Goal: Find specific page/section: Find specific page/section

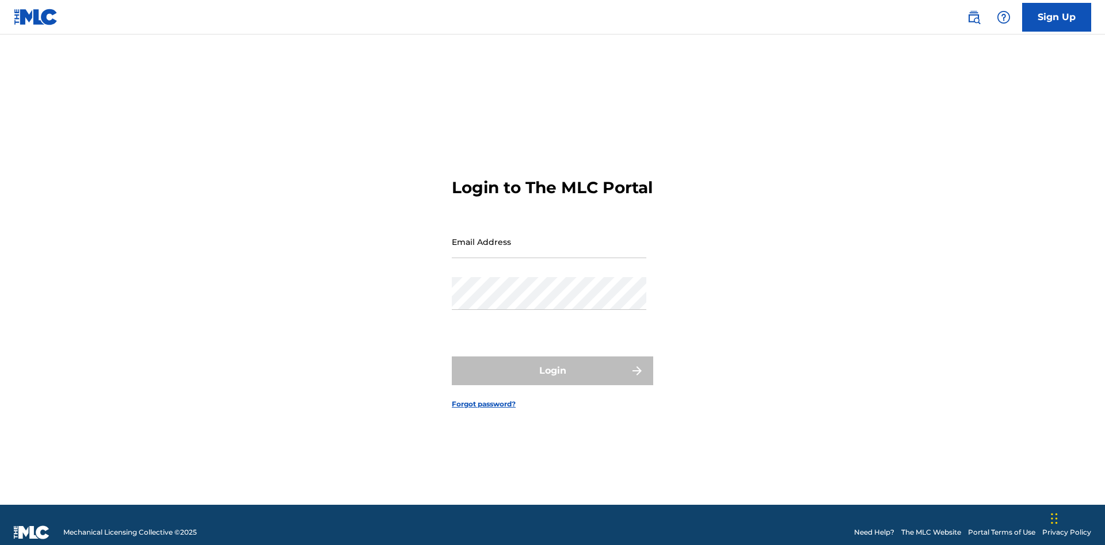
scroll to position [15, 0]
click at [549, 236] on input "Email Address" at bounding box center [549, 242] width 194 height 33
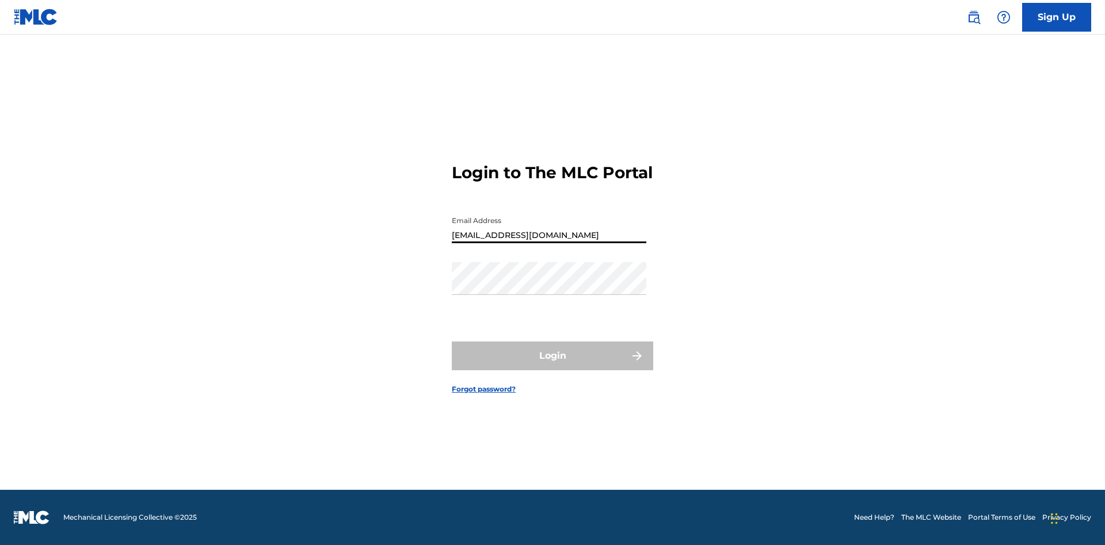
type input "[EMAIL_ADDRESS][DOMAIN_NAME]"
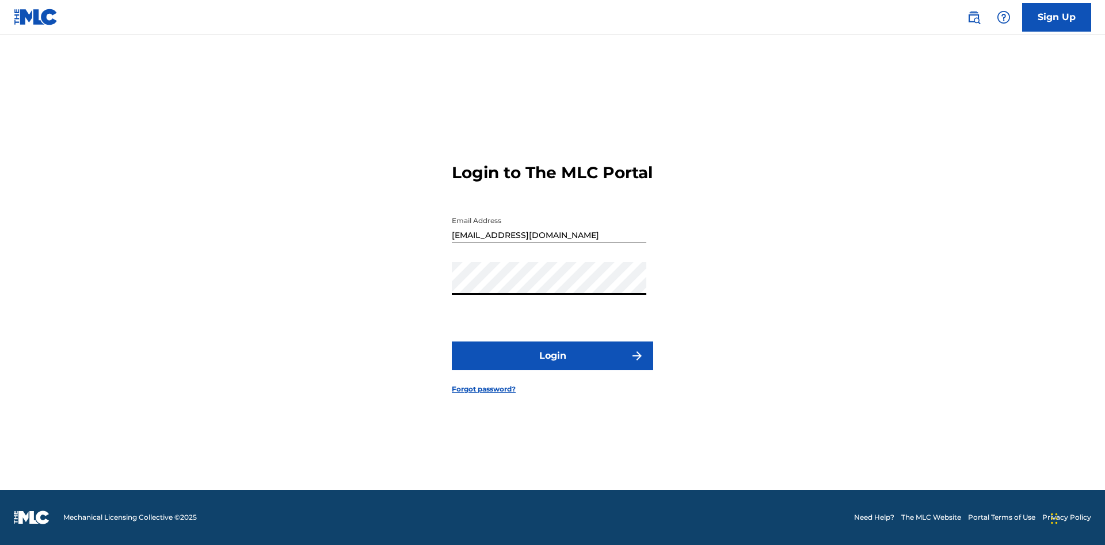
click at [552, 366] on button "Login" at bounding box center [552, 356] width 201 height 29
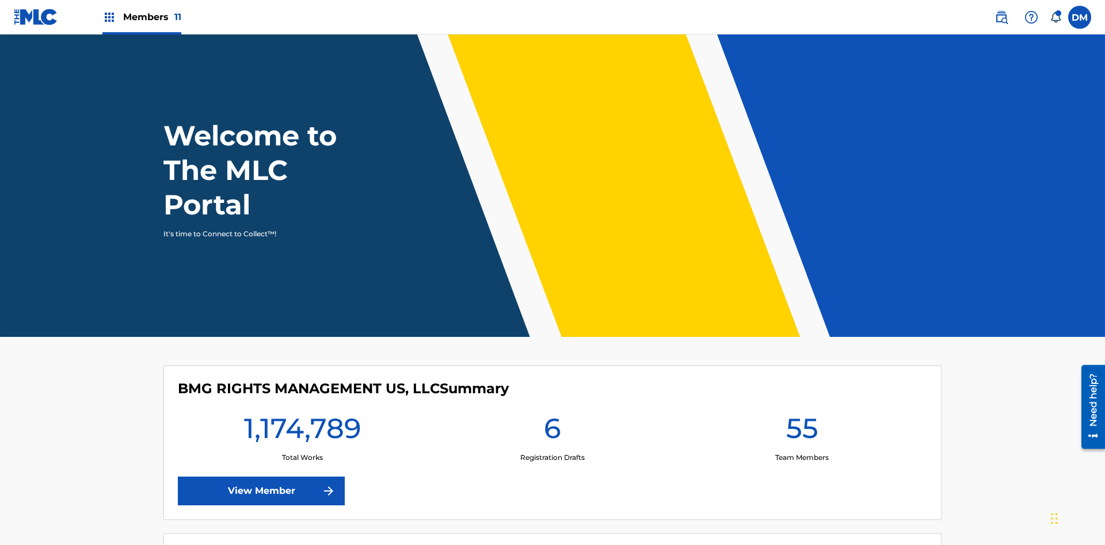
scroll to position [49, 0]
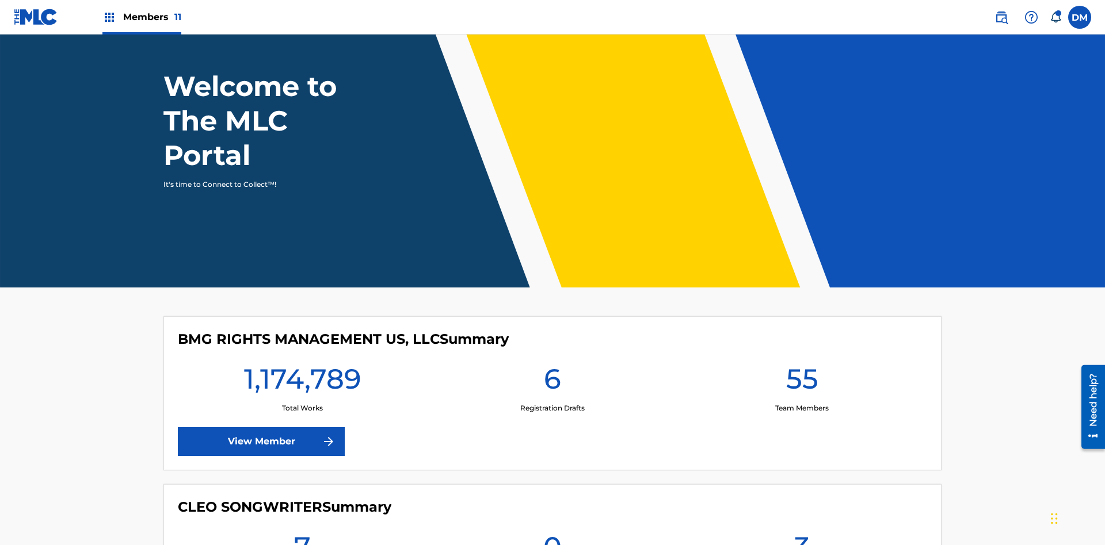
click at [142, 17] on span "Members 11" at bounding box center [152, 16] width 58 height 13
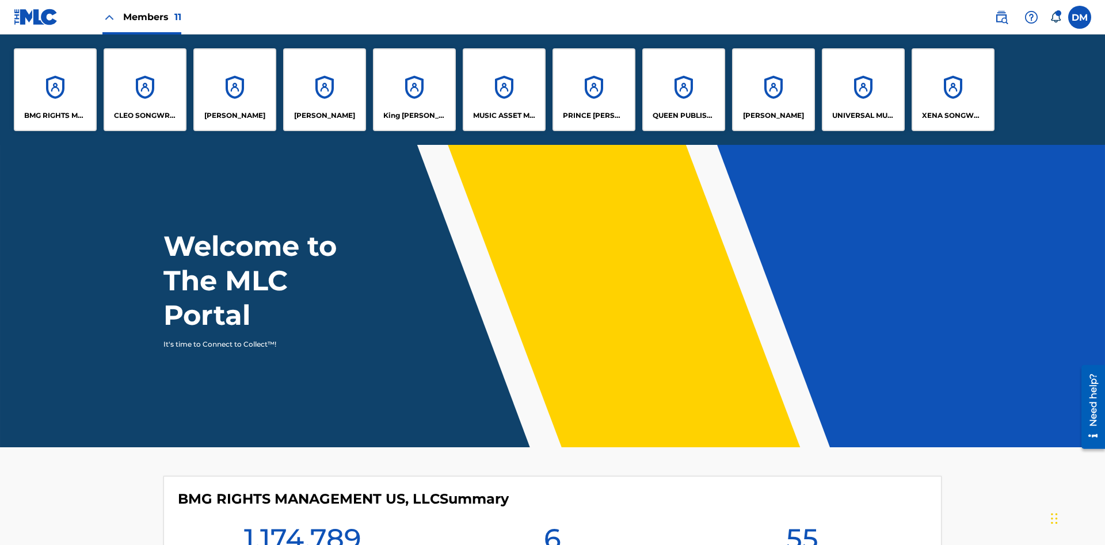
click at [503, 116] on p "MUSIC ASSET MANAGEMENT (MAM)" at bounding box center [504, 115] width 63 height 10
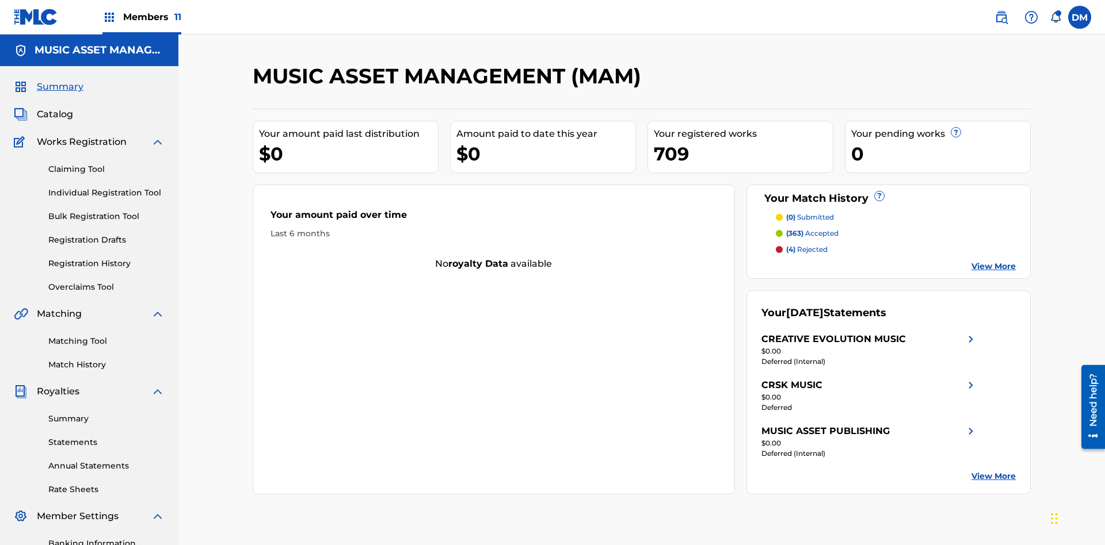
click at [55, 108] on span "Catalog" at bounding box center [55, 115] width 36 height 14
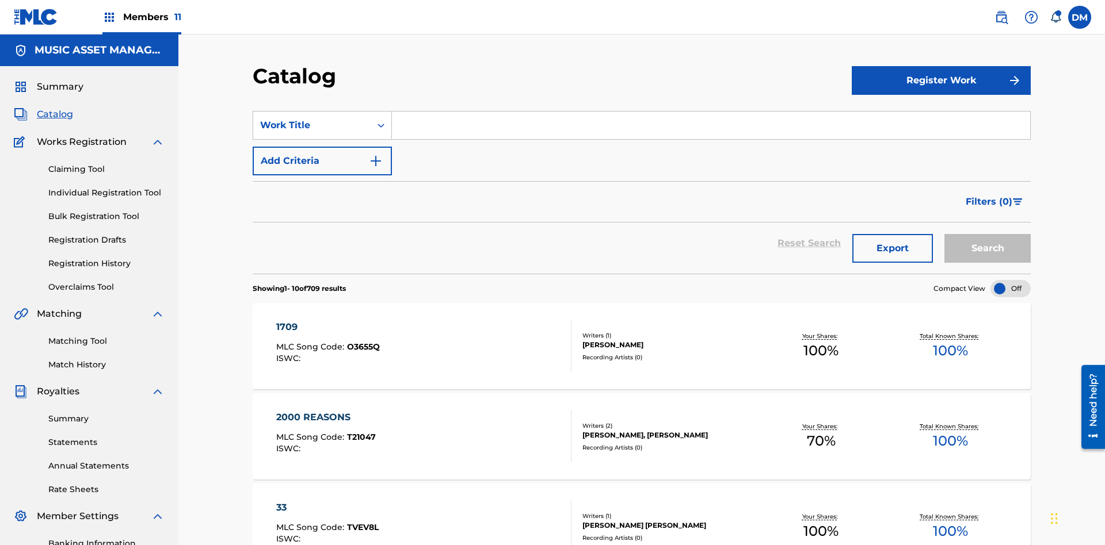
scroll to position [211, 0]
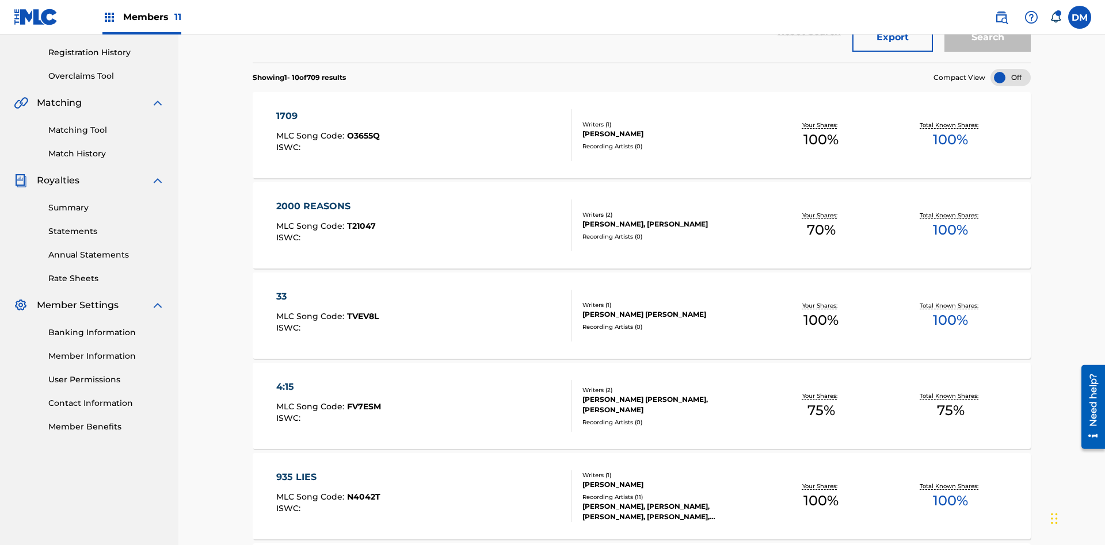
click at [1010, 78] on div at bounding box center [1010, 77] width 40 height 17
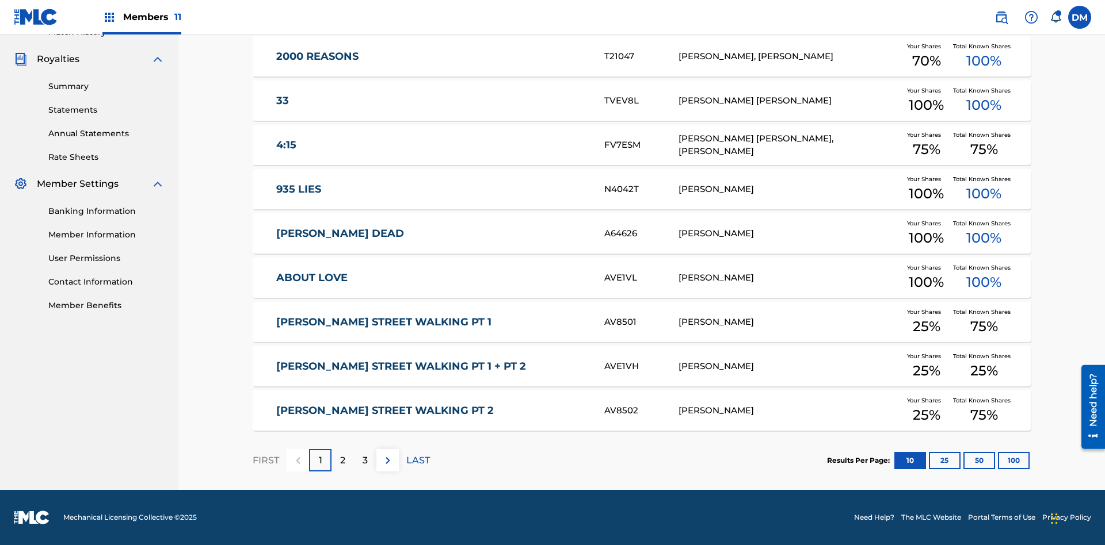
click at [894, 460] on button "10" at bounding box center [910, 460] width 32 height 17
click at [265, 460] on p "FIRST" at bounding box center [266, 461] width 26 height 14
click at [387, 460] on img at bounding box center [388, 461] width 14 height 14
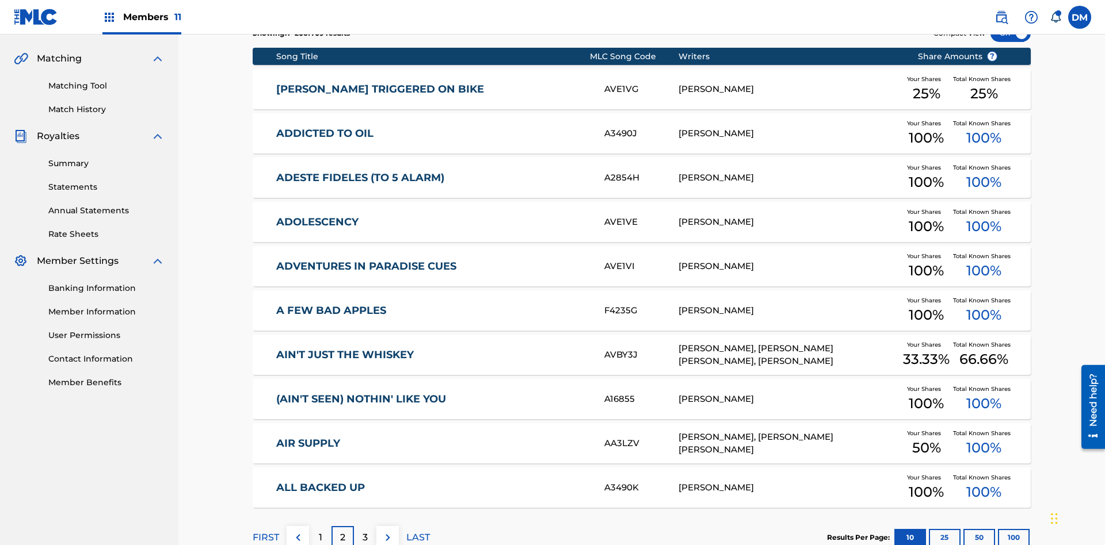
click at [387, 531] on img at bounding box center [388, 538] width 14 height 14
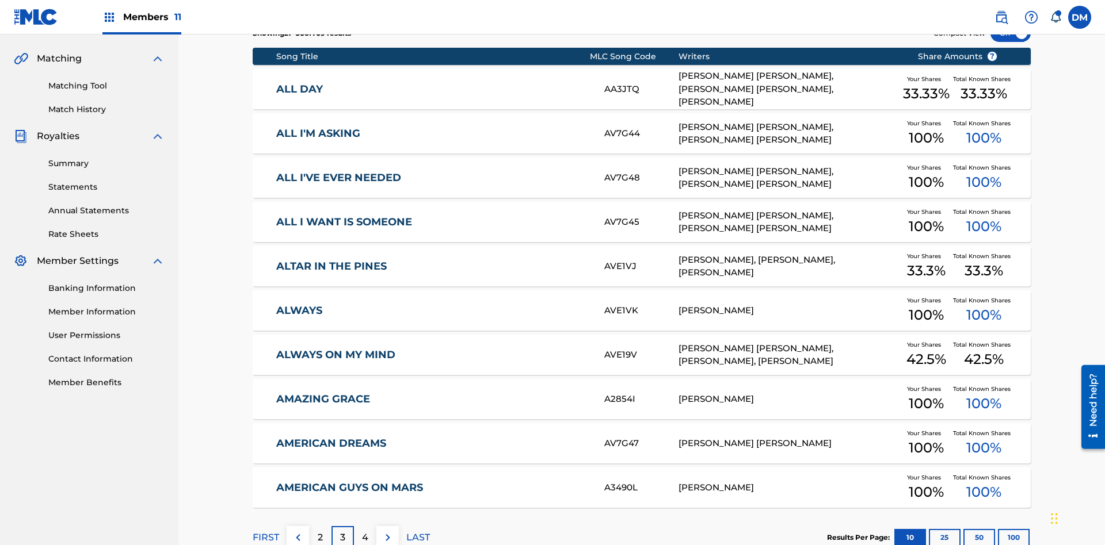
click at [387, 531] on img at bounding box center [388, 538] width 14 height 14
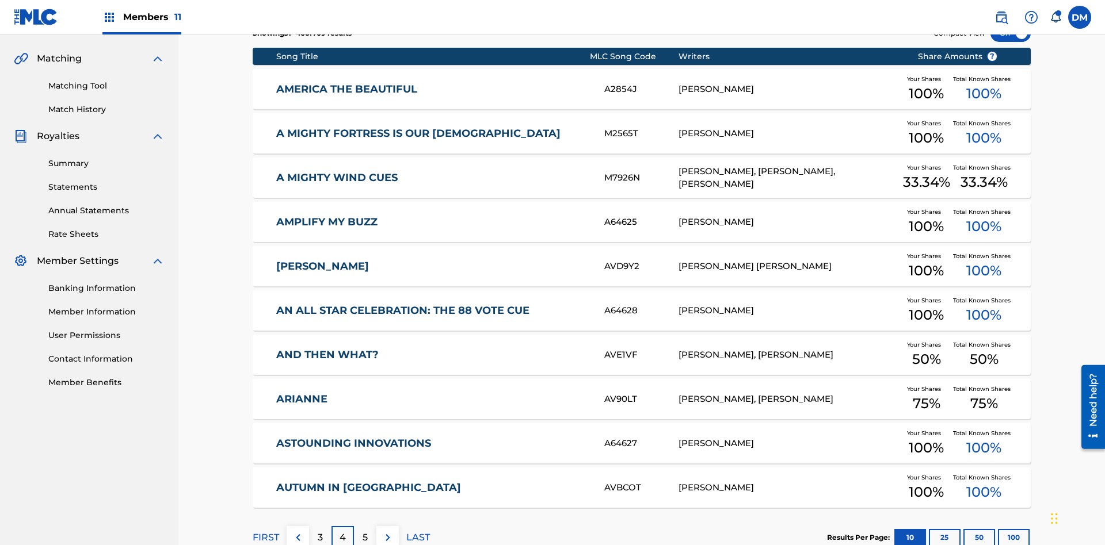
click at [387, 531] on img at bounding box center [388, 538] width 14 height 14
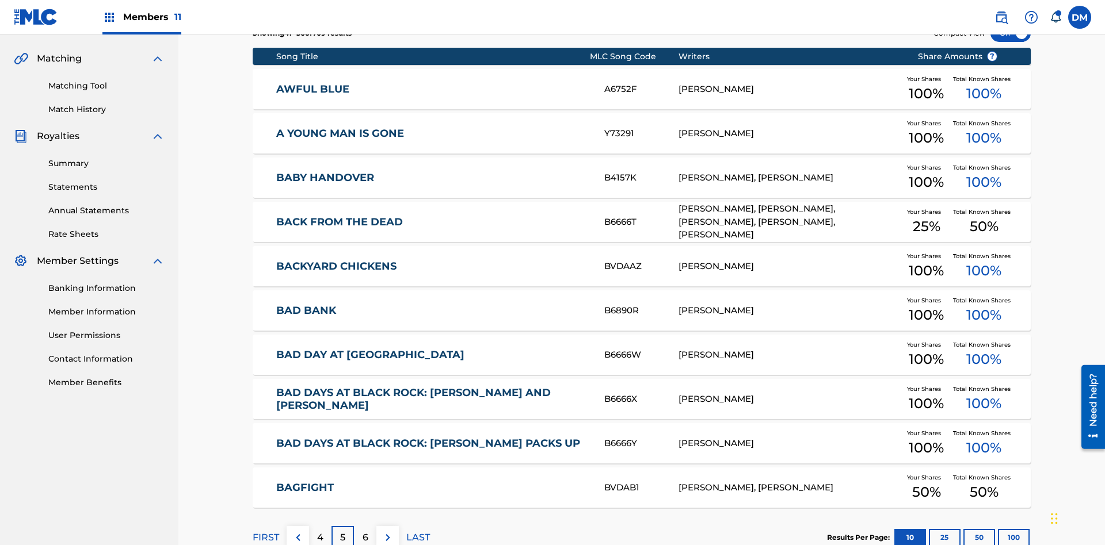
click at [387, 531] on img at bounding box center [388, 538] width 14 height 14
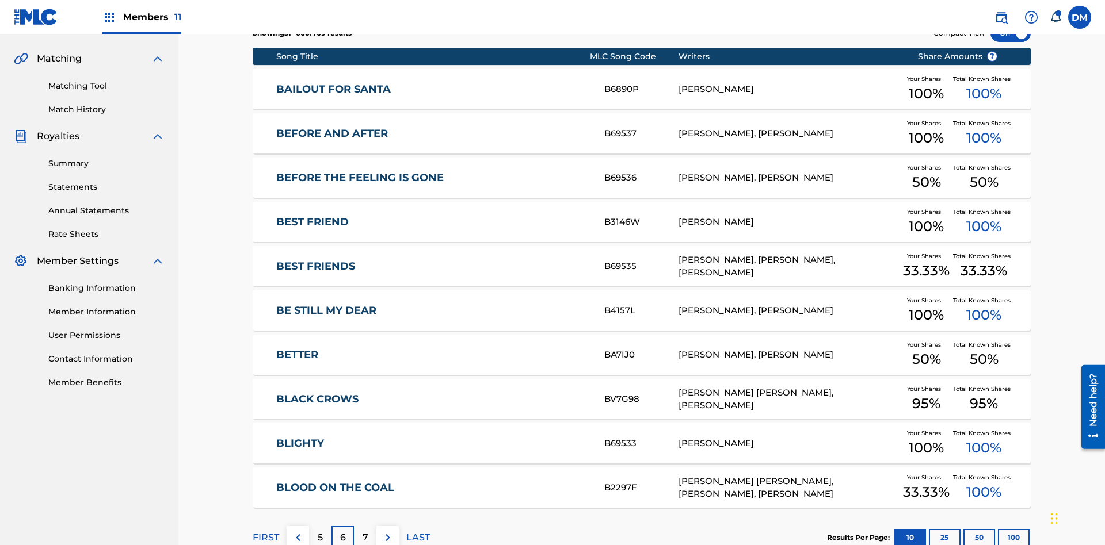
click at [387, 531] on img at bounding box center [388, 538] width 14 height 14
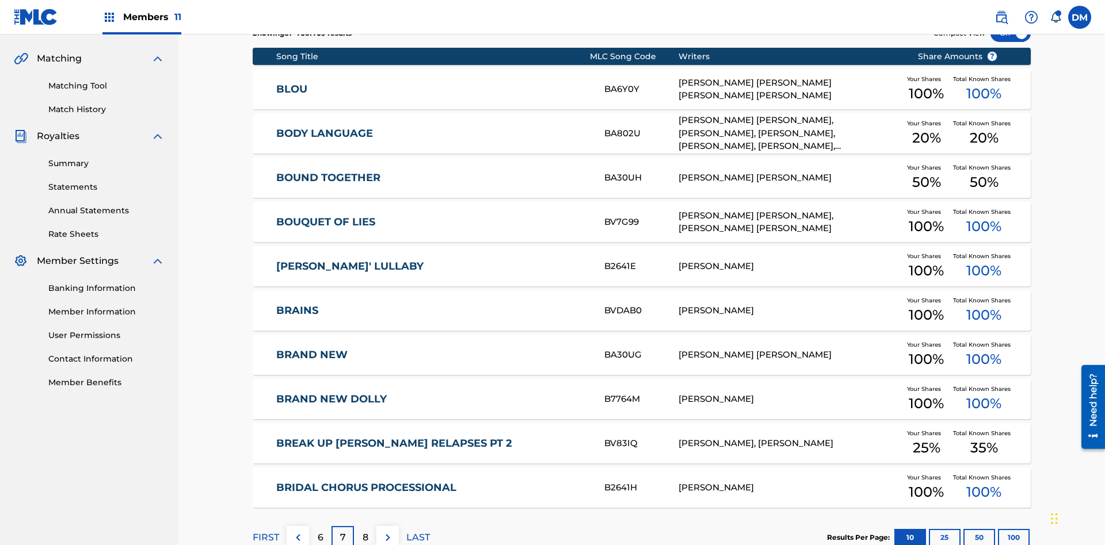
click at [387, 531] on img at bounding box center [388, 538] width 14 height 14
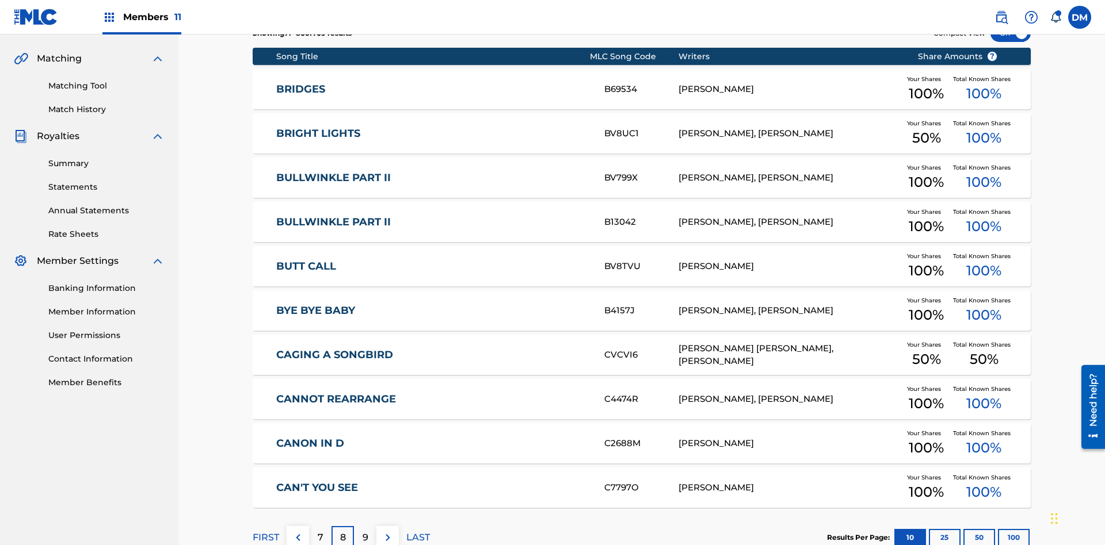
click at [387, 531] on img at bounding box center [388, 538] width 14 height 14
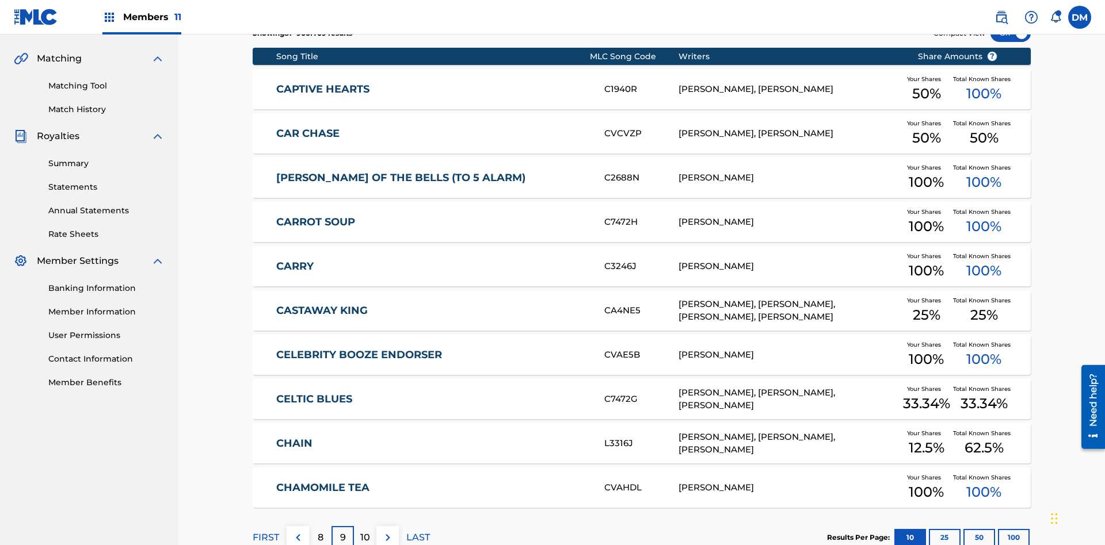
click at [387, 531] on img at bounding box center [388, 538] width 14 height 14
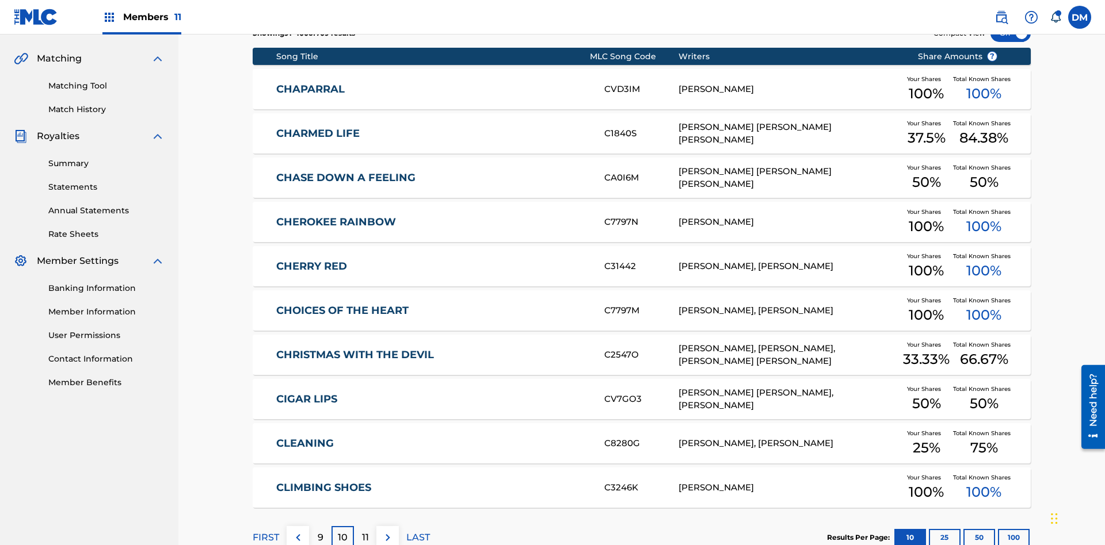
click at [387, 531] on img at bounding box center [388, 538] width 14 height 14
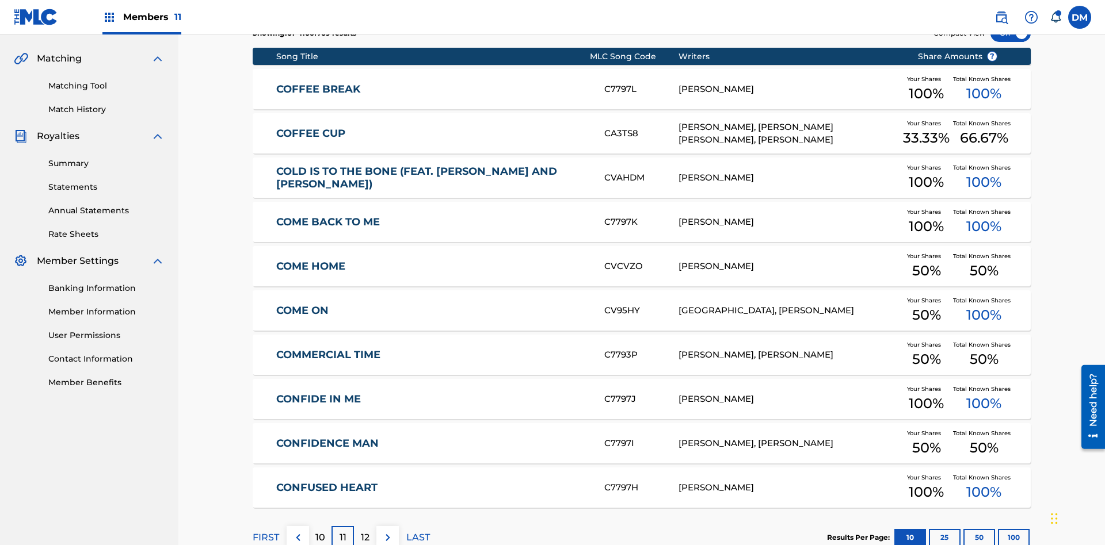
scroll to position [168, 0]
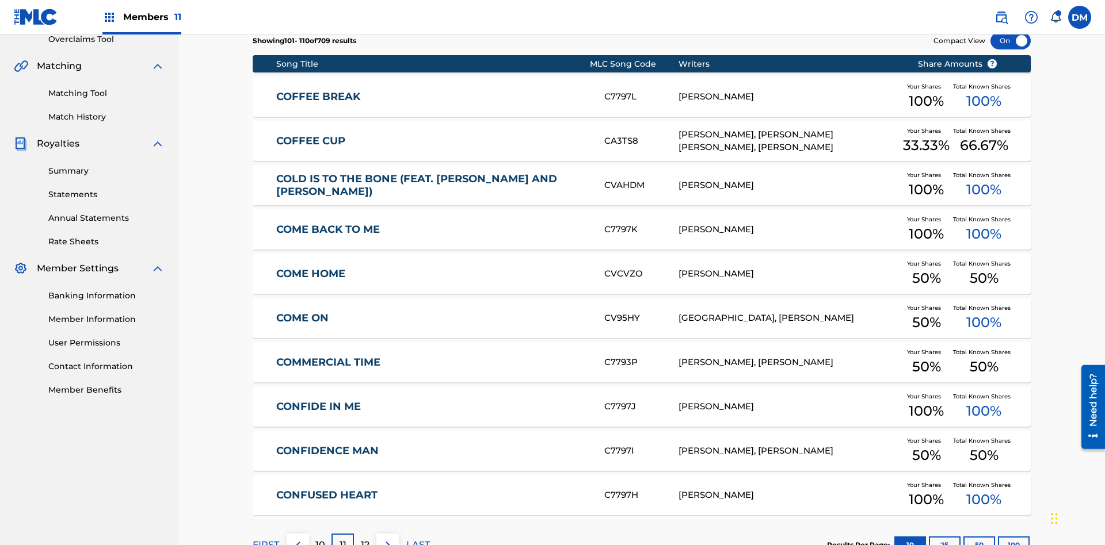
click at [387, 539] on img at bounding box center [388, 546] width 14 height 14
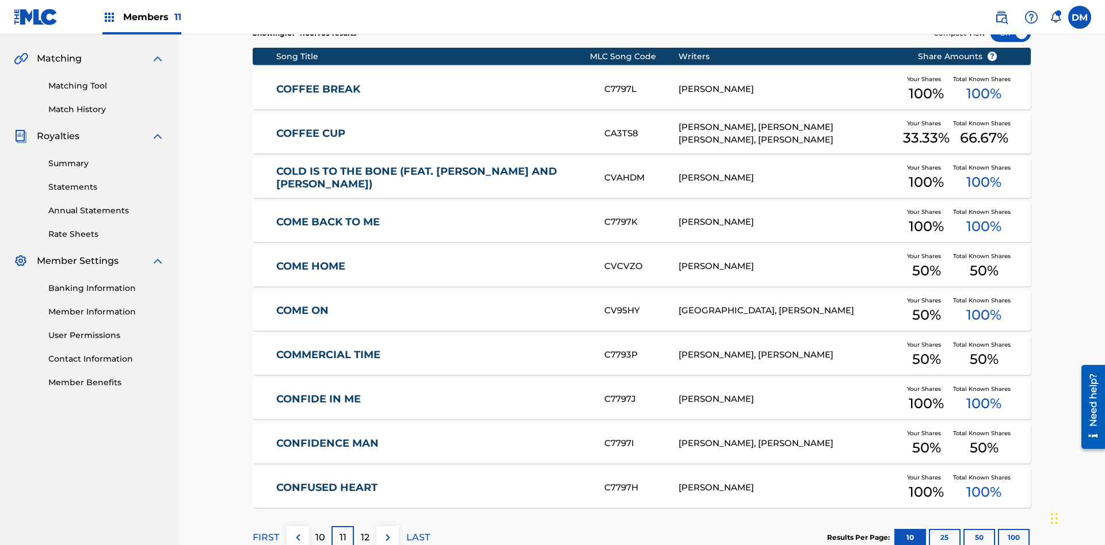
scroll to position [215, 0]
click at [387, 531] on img at bounding box center [388, 538] width 14 height 14
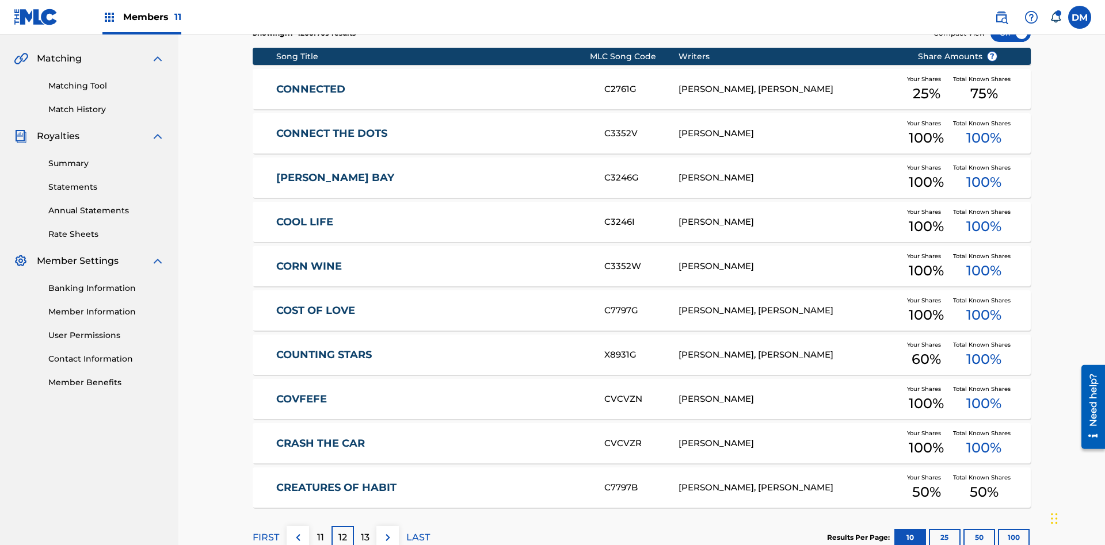
scroll to position [0, 0]
click at [387, 531] on img at bounding box center [388, 538] width 14 height 14
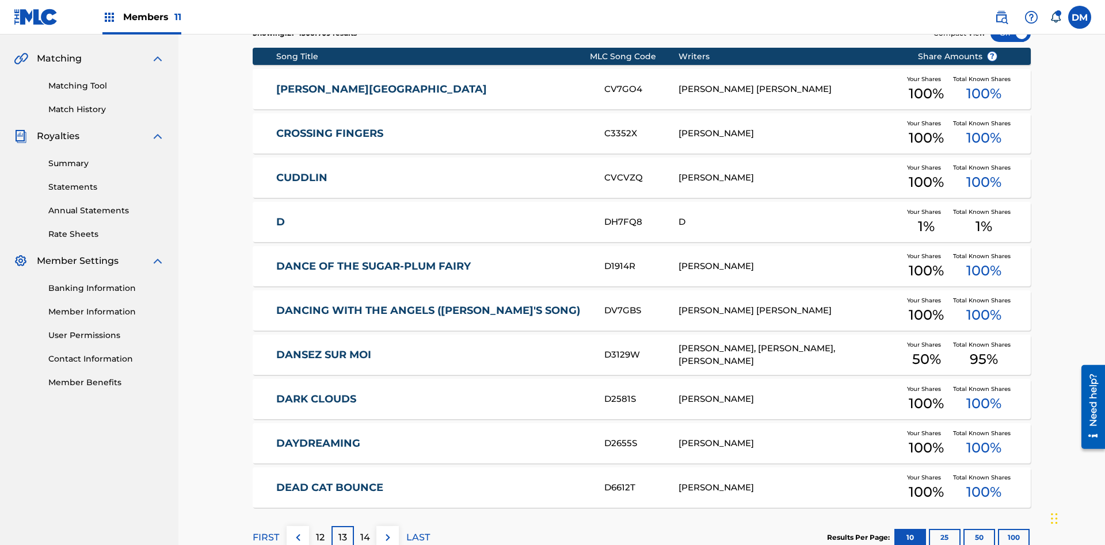
click at [387, 531] on img at bounding box center [388, 538] width 14 height 14
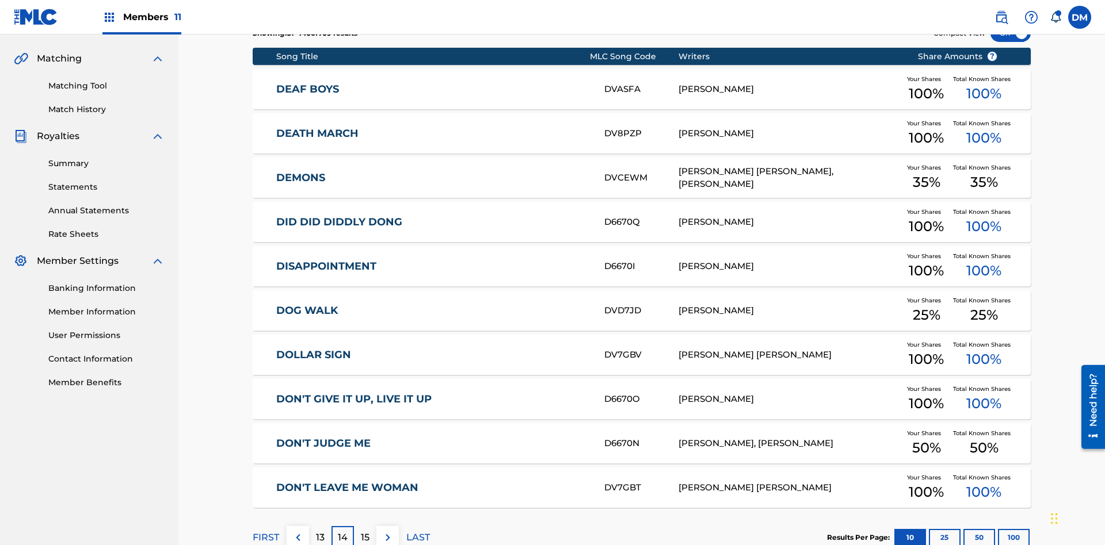
click at [387, 531] on img at bounding box center [388, 538] width 14 height 14
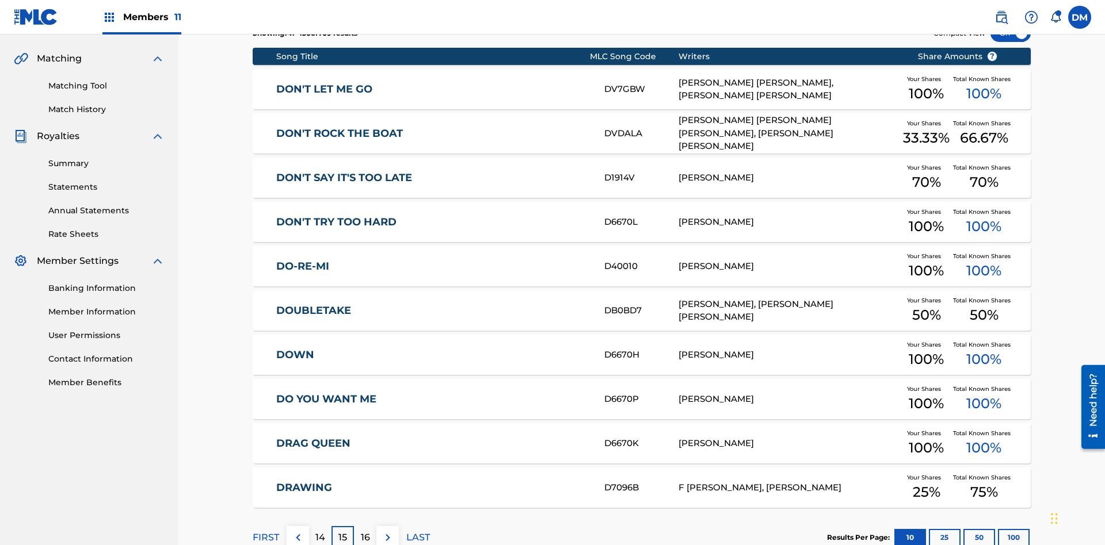
click at [387, 531] on img at bounding box center [388, 538] width 14 height 14
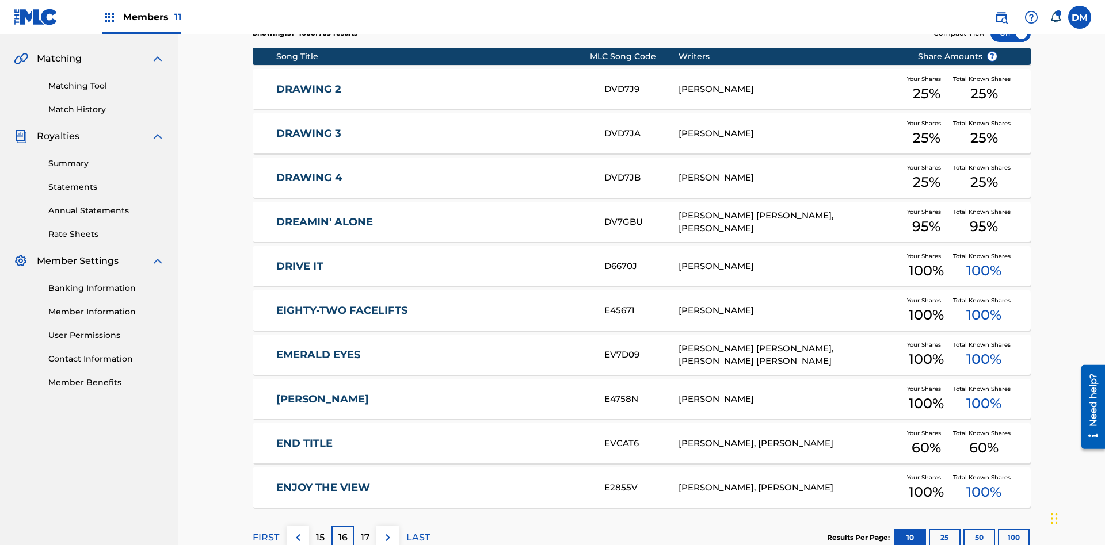
click at [387, 531] on img at bounding box center [388, 538] width 14 height 14
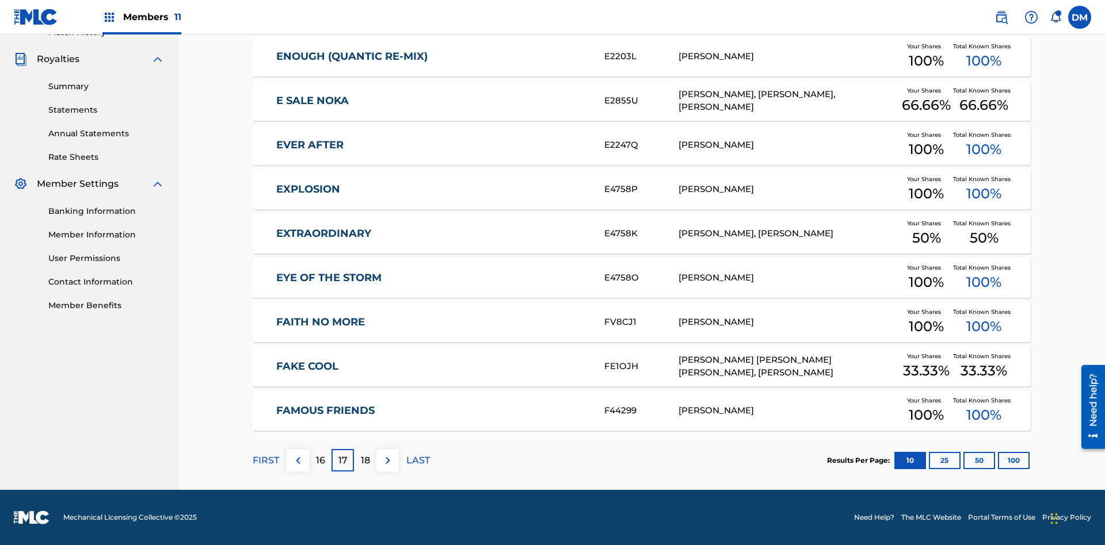
click at [387, 460] on img at bounding box center [388, 461] width 14 height 14
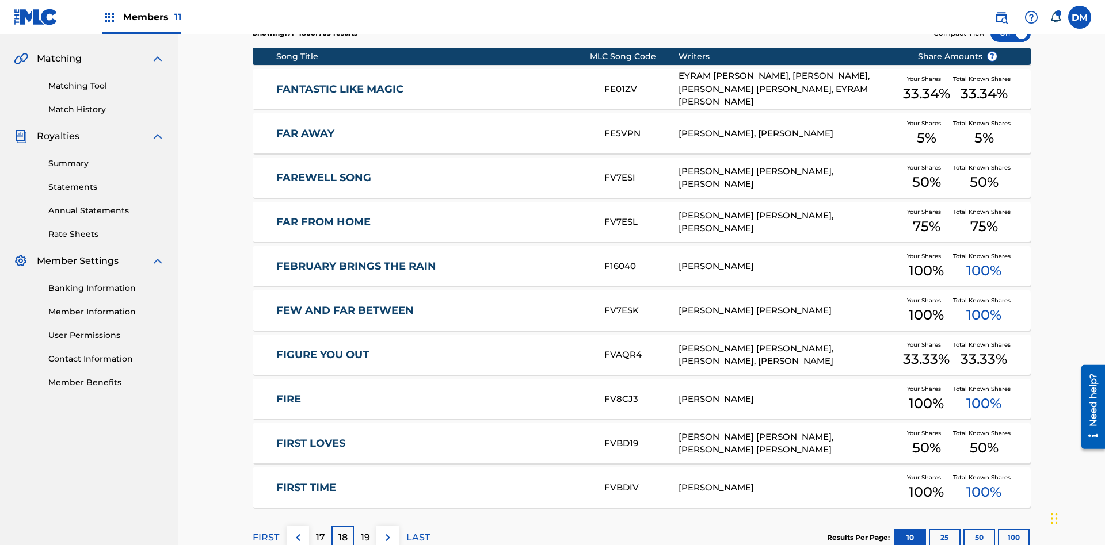
click at [387, 531] on img at bounding box center [388, 538] width 14 height 14
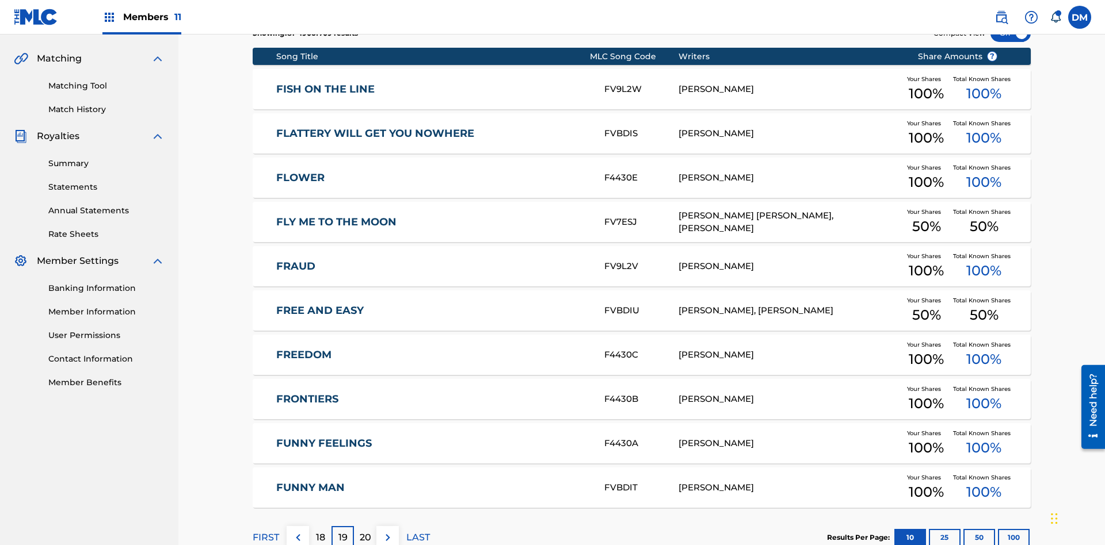
click at [387, 531] on img at bounding box center [388, 538] width 14 height 14
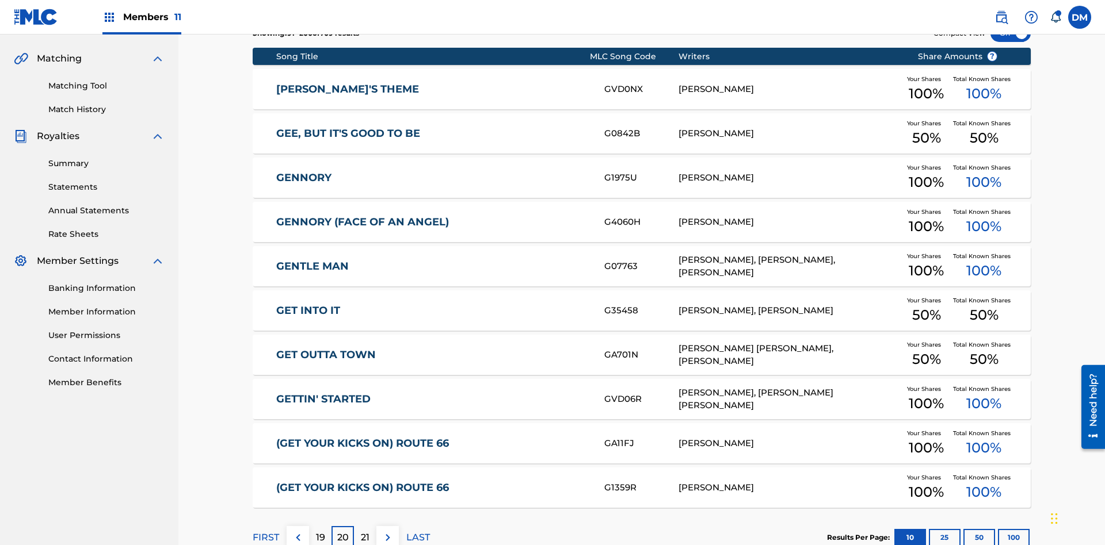
click at [387, 531] on img at bounding box center [388, 538] width 14 height 14
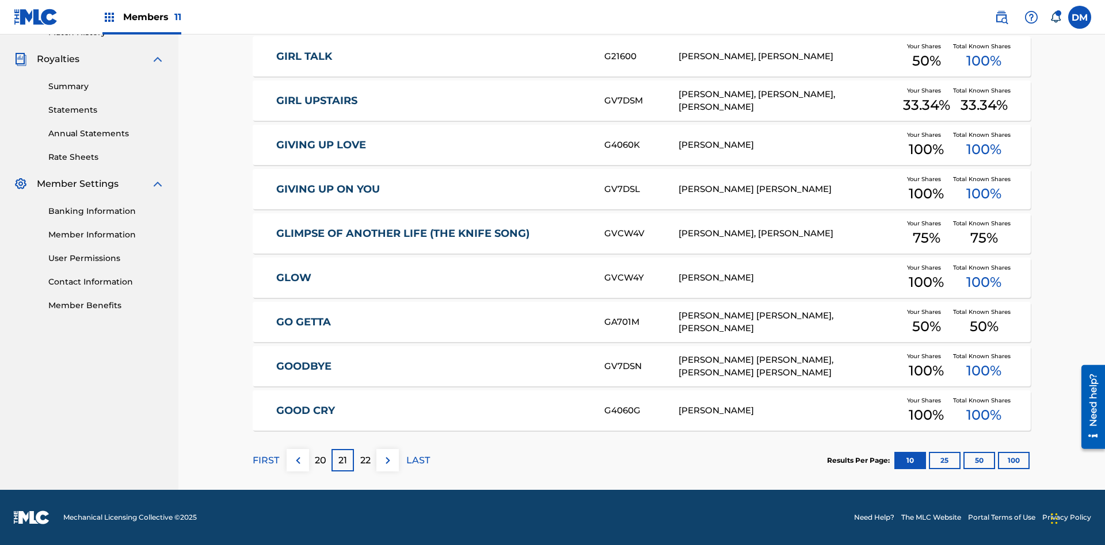
click at [387, 460] on img at bounding box center [388, 461] width 14 height 14
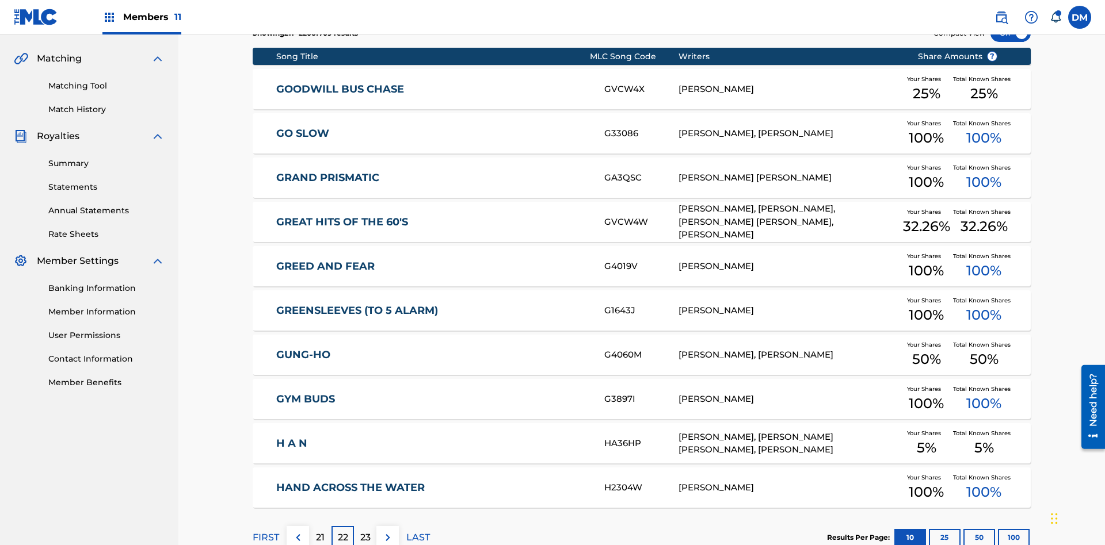
click at [387, 531] on img at bounding box center [388, 538] width 14 height 14
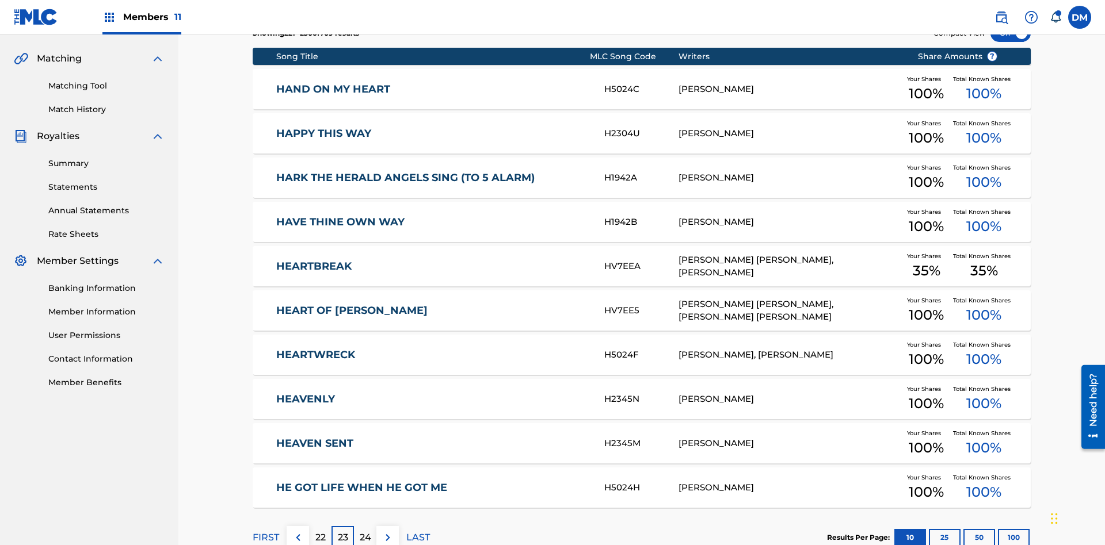
click at [387, 531] on img at bounding box center [388, 538] width 14 height 14
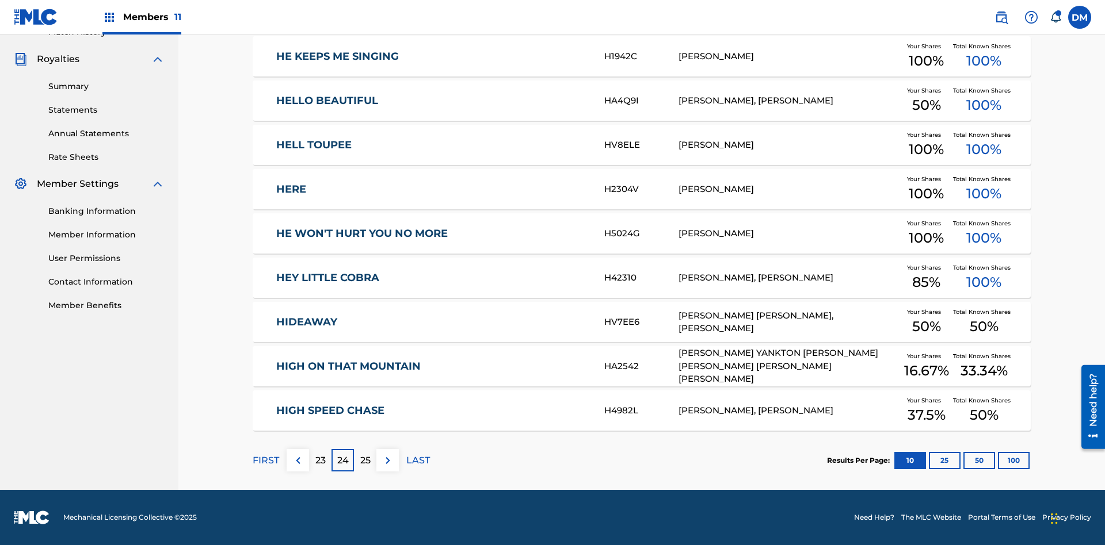
click at [387, 460] on img at bounding box center [388, 461] width 14 height 14
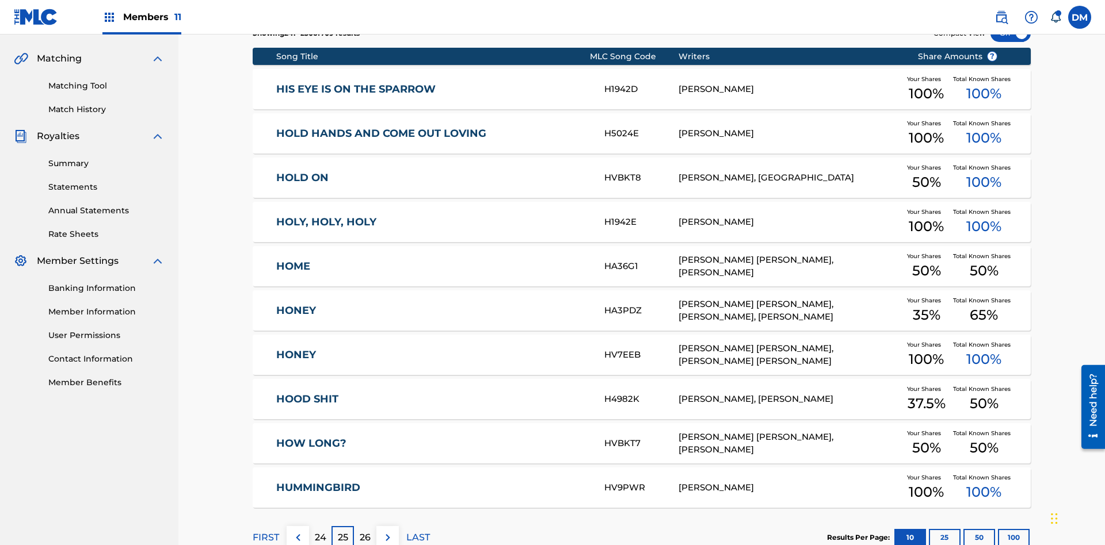
click at [387, 531] on img at bounding box center [388, 538] width 14 height 14
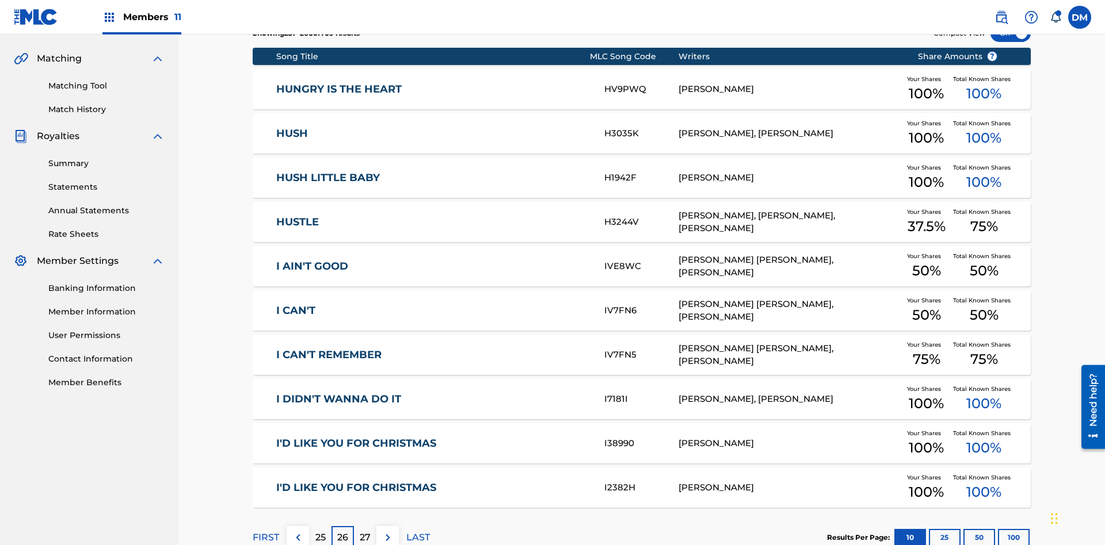
click at [387, 531] on img at bounding box center [388, 538] width 14 height 14
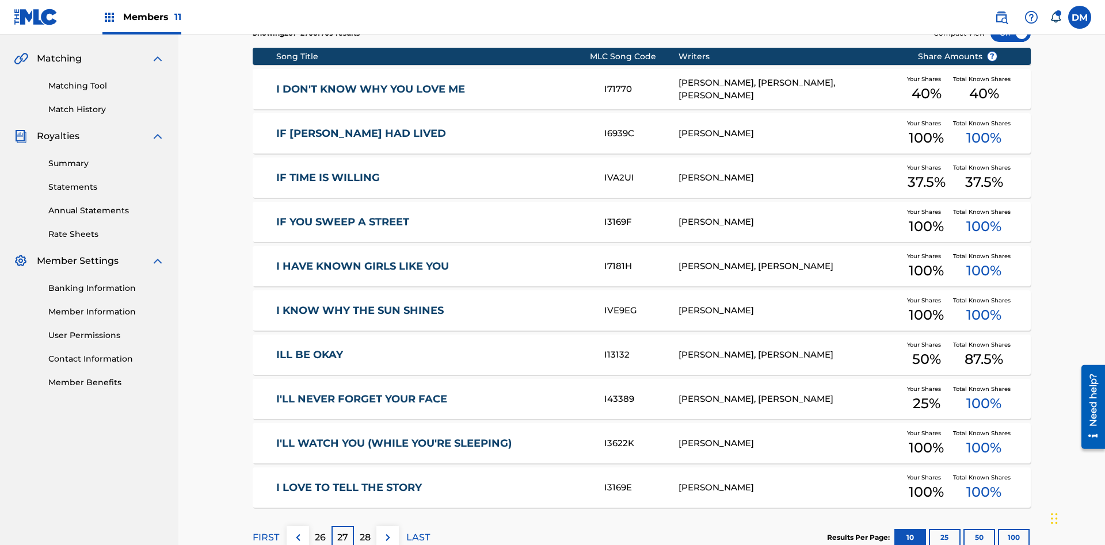
click at [387, 531] on img at bounding box center [388, 538] width 14 height 14
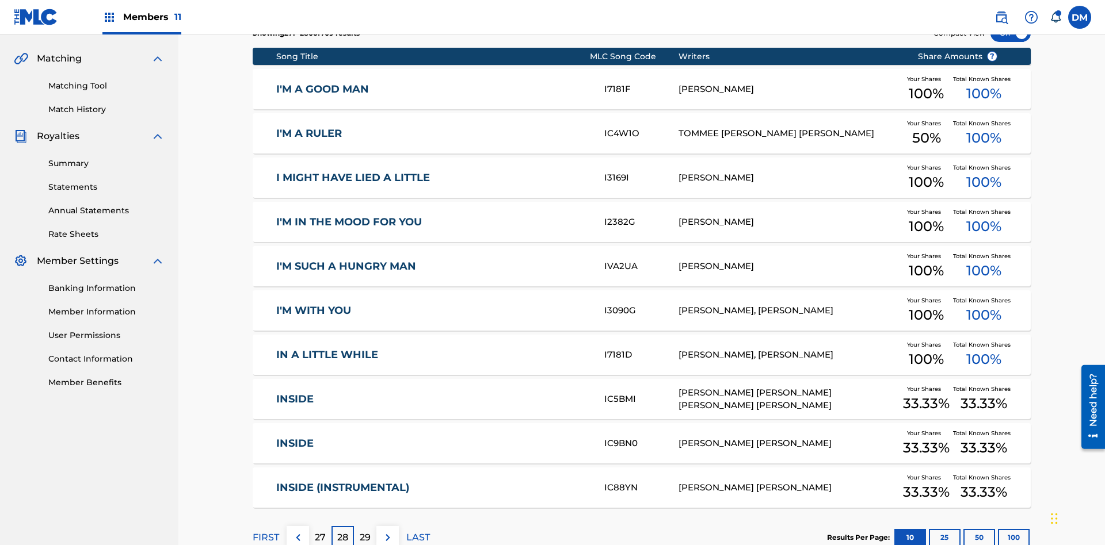
click at [387, 531] on img at bounding box center [388, 538] width 14 height 14
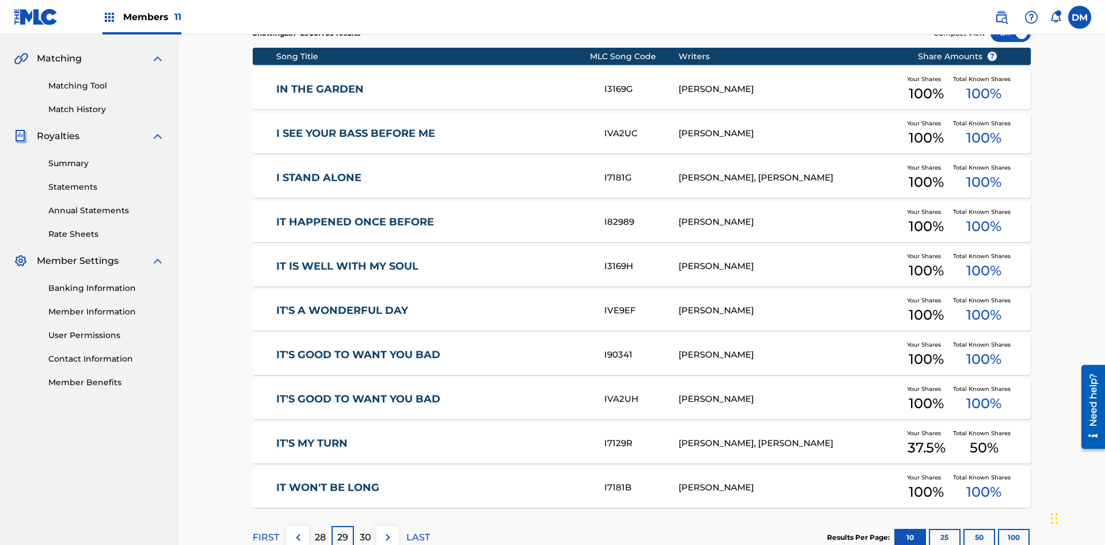
click at [387, 531] on img at bounding box center [388, 538] width 14 height 14
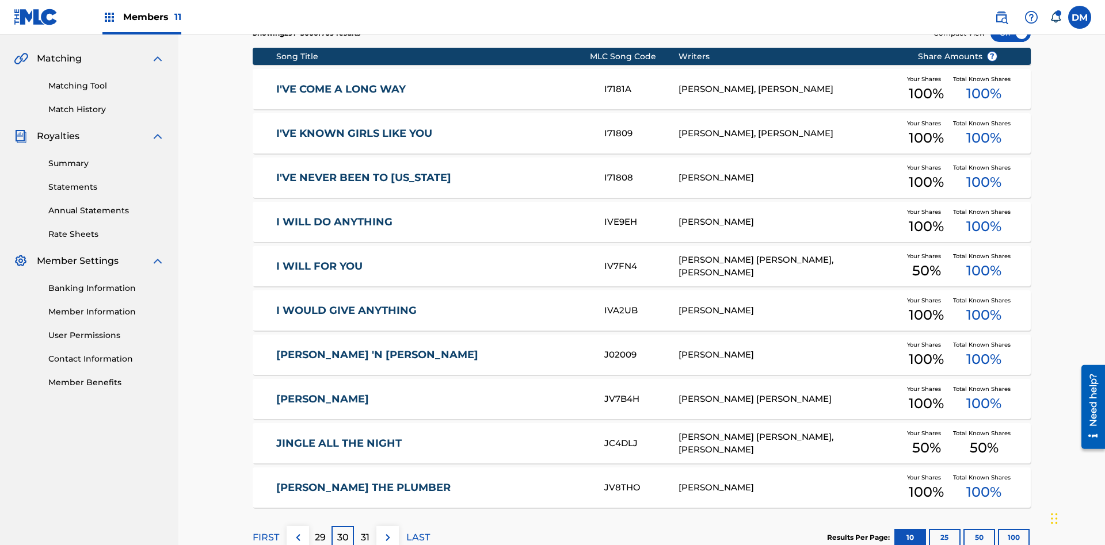
click at [387, 531] on img at bounding box center [388, 538] width 14 height 14
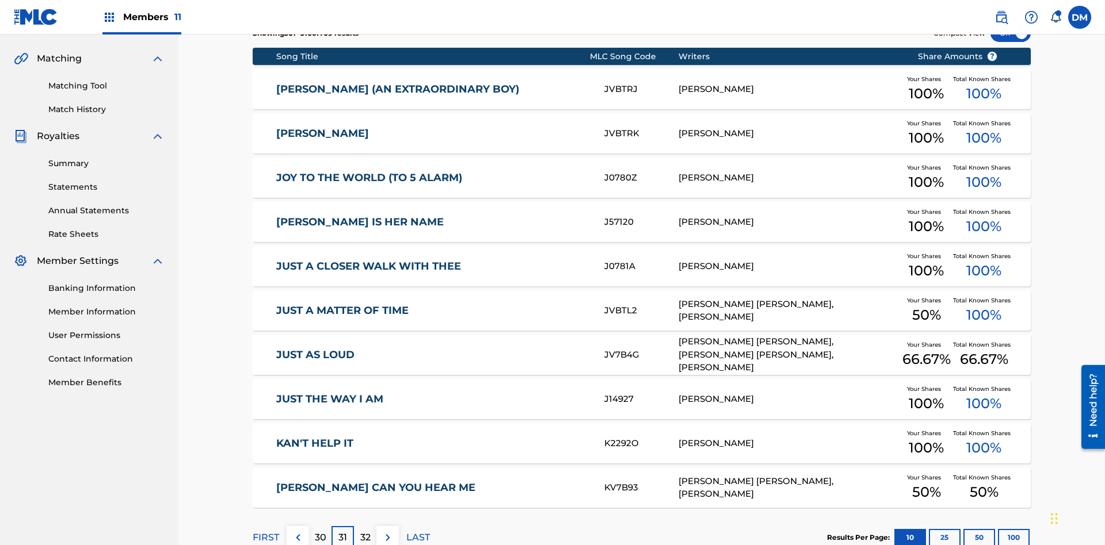
click at [387, 531] on img at bounding box center [388, 538] width 14 height 14
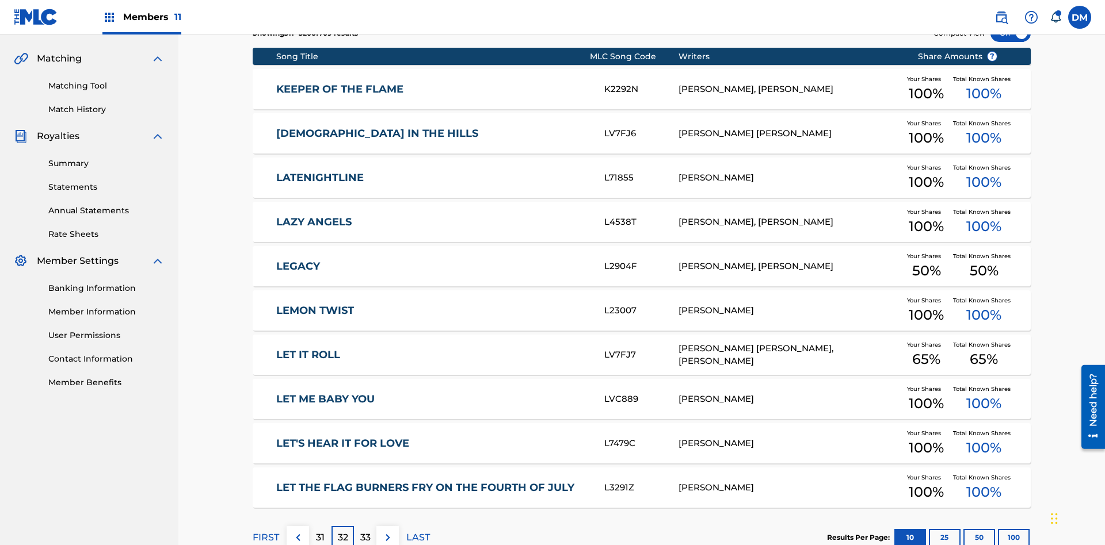
click at [387, 531] on img at bounding box center [388, 538] width 14 height 14
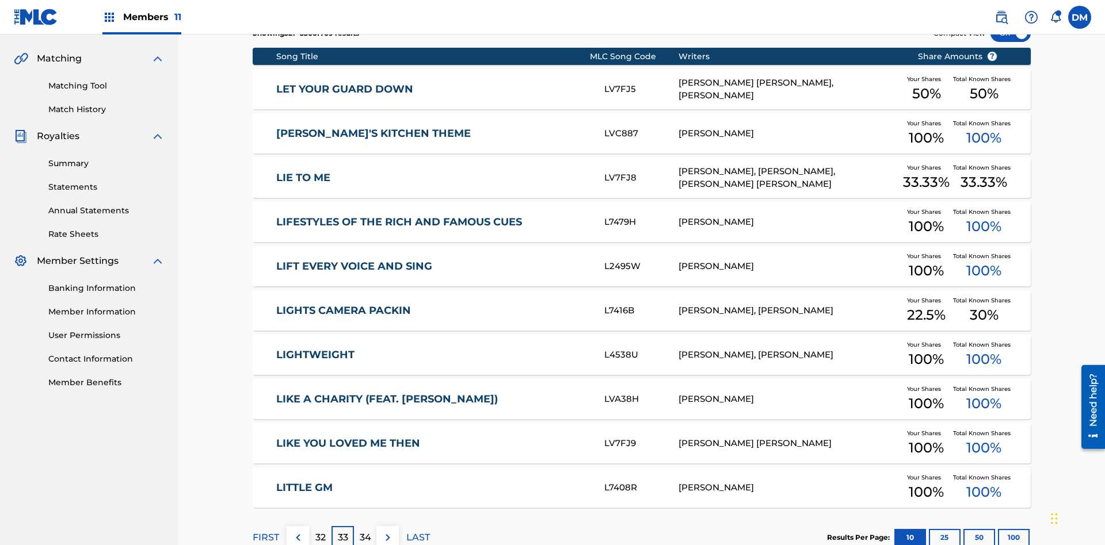
click at [387, 531] on img at bounding box center [388, 538] width 14 height 14
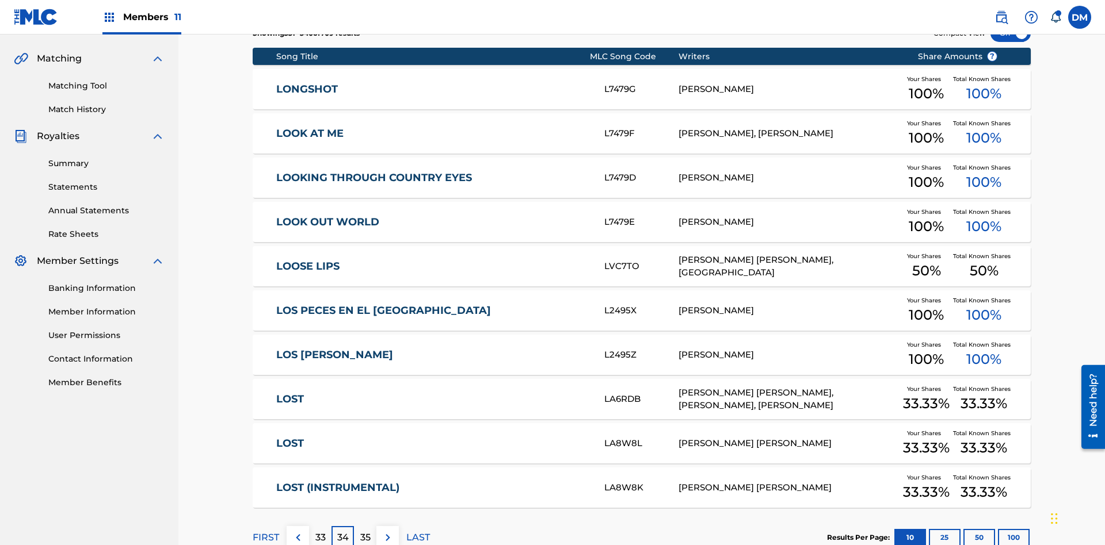
click at [387, 531] on img at bounding box center [388, 538] width 14 height 14
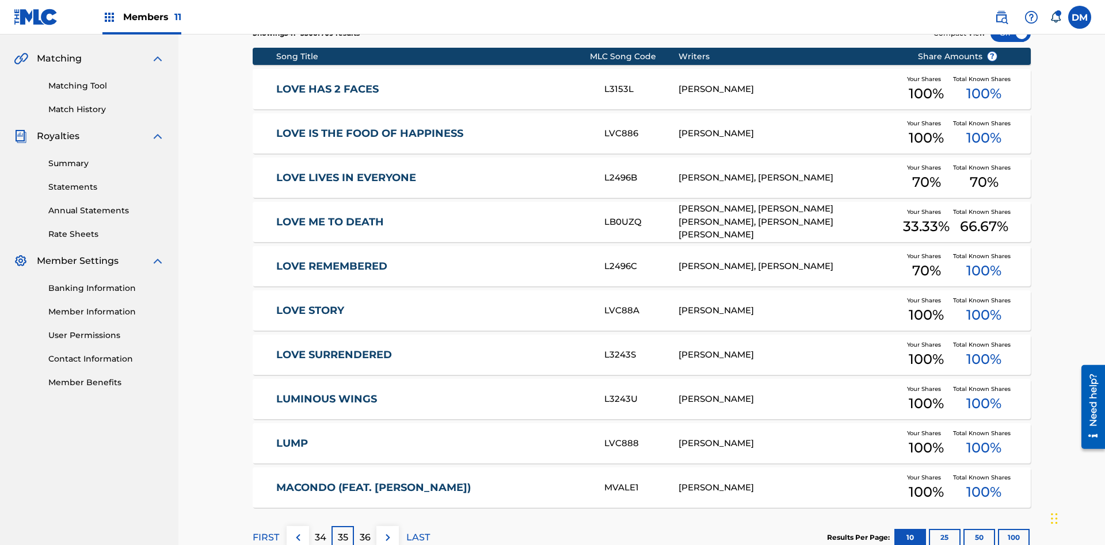
click at [387, 531] on img at bounding box center [388, 538] width 14 height 14
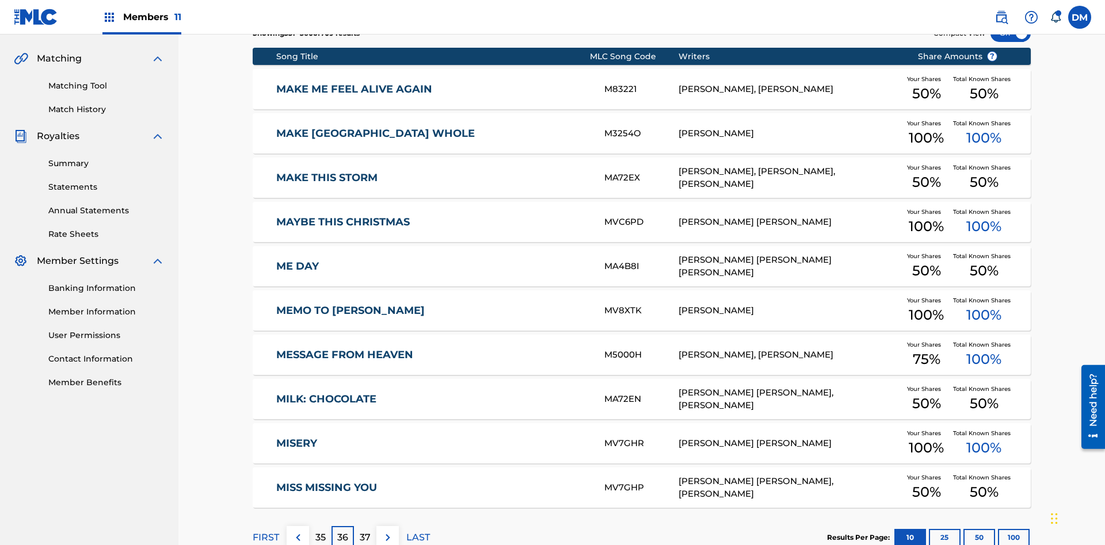
click at [387, 531] on img at bounding box center [388, 538] width 14 height 14
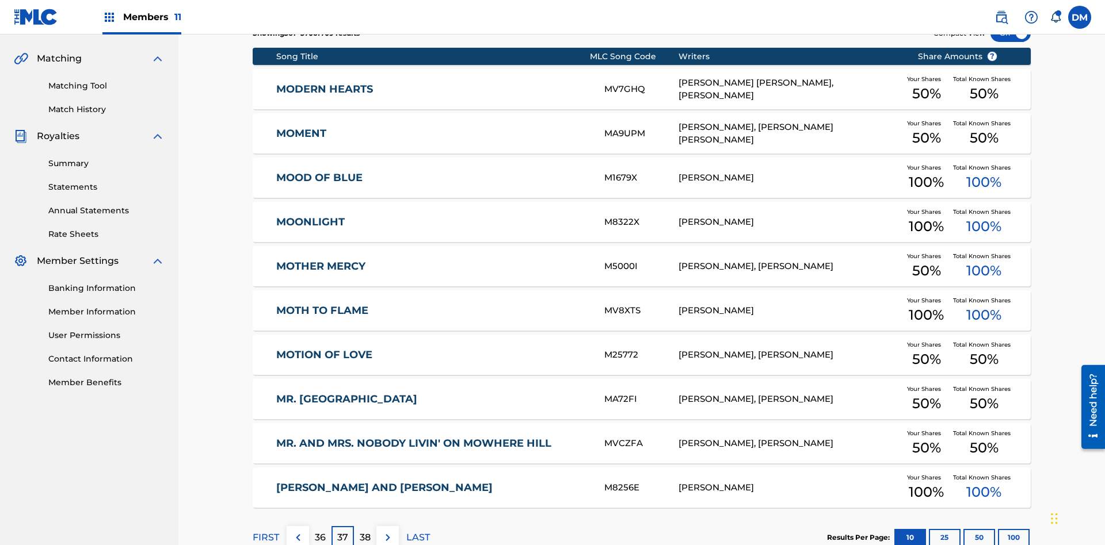
click at [387, 531] on img at bounding box center [388, 538] width 14 height 14
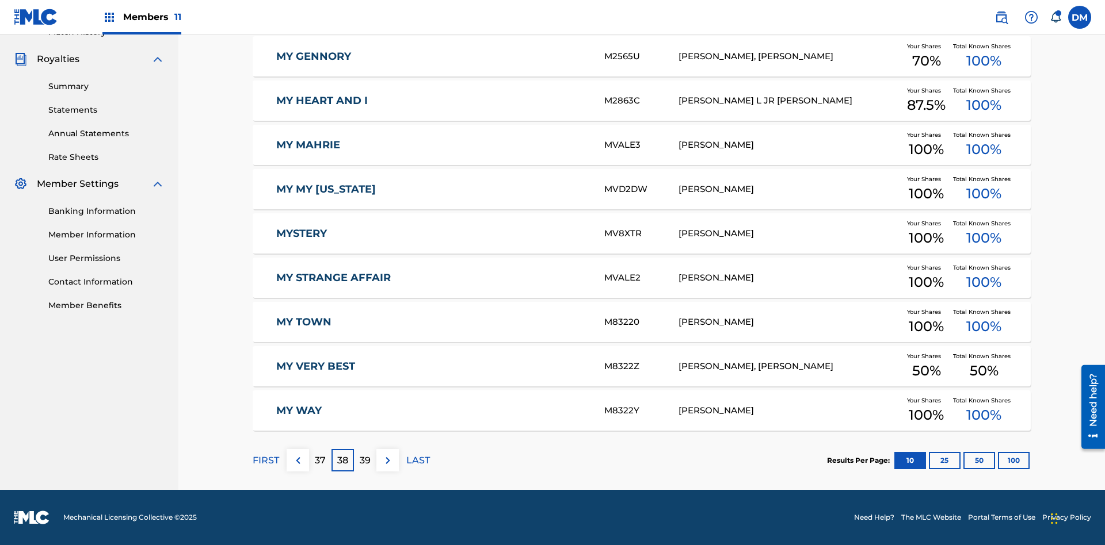
click at [387, 460] on img at bounding box center [388, 461] width 14 height 14
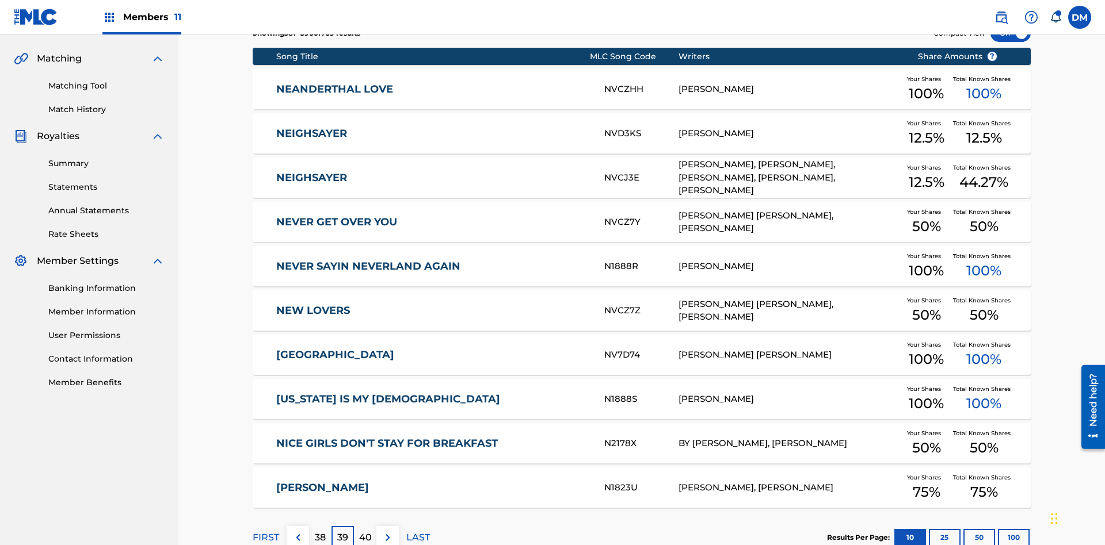
click at [387, 531] on img at bounding box center [388, 538] width 14 height 14
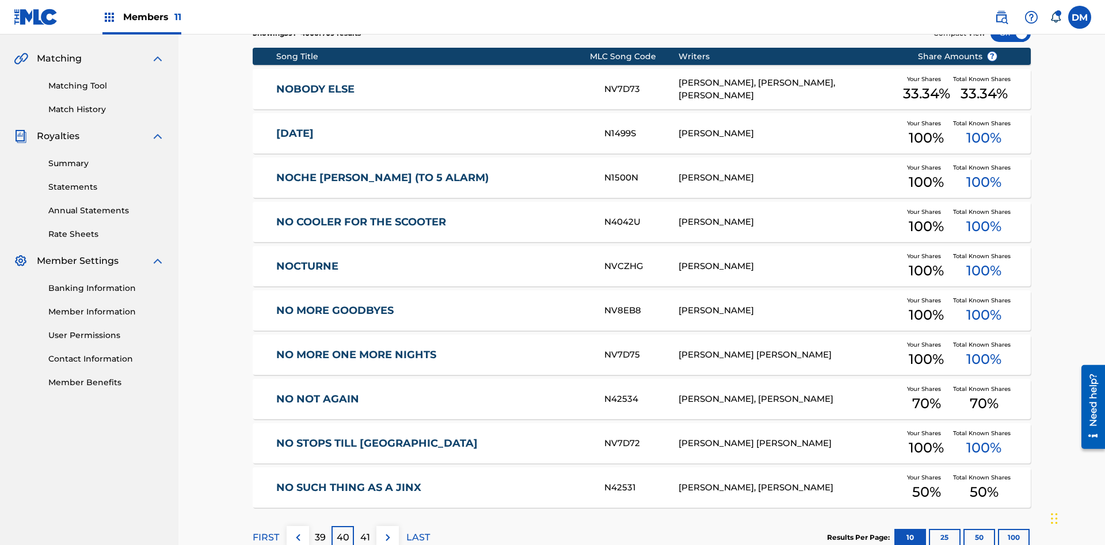
click at [387, 531] on img at bounding box center [388, 538] width 14 height 14
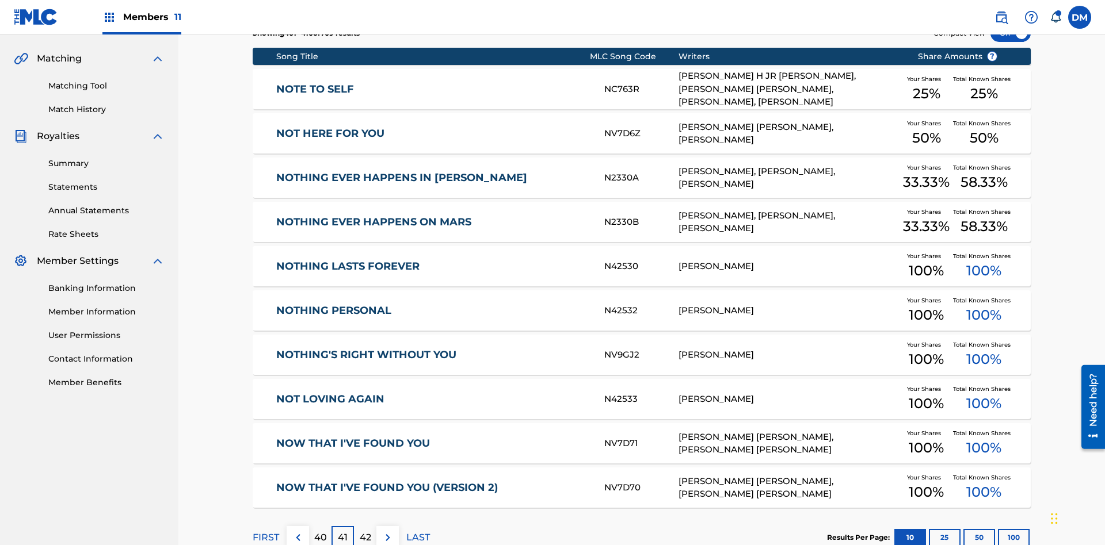
click at [387, 531] on img at bounding box center [388, 538] width 14 height 14
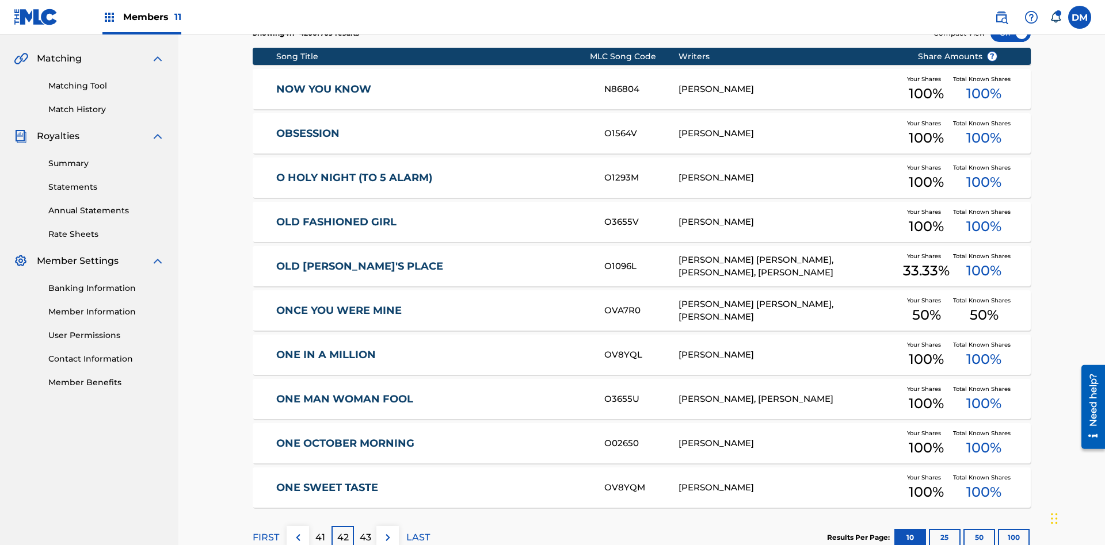
click at [387, 531] on img at bounding box center [388, 538] width 14 height 14
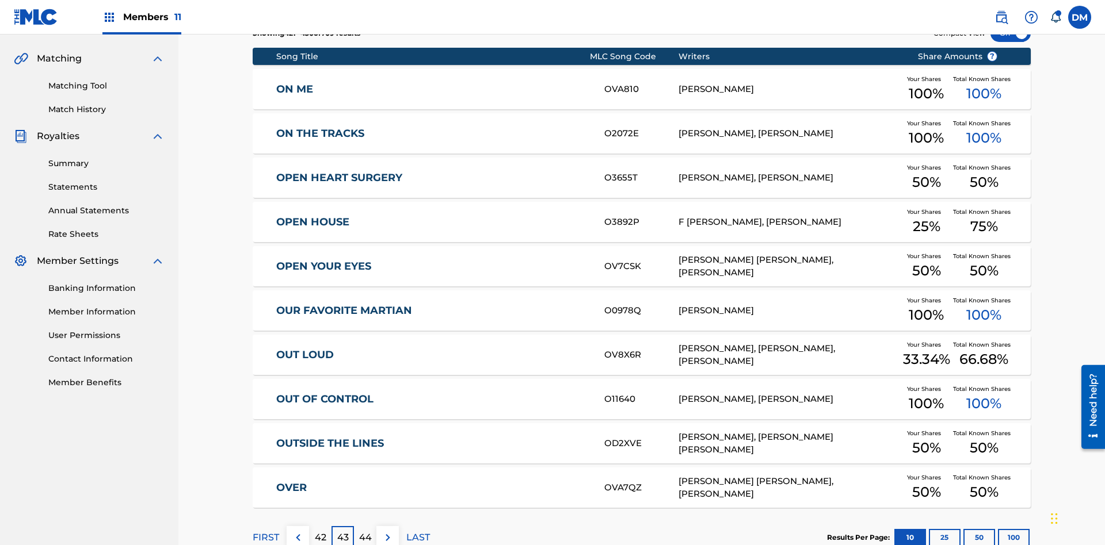
click at [387, 531] on img at bounding box center [388, 538] width 14 height 14
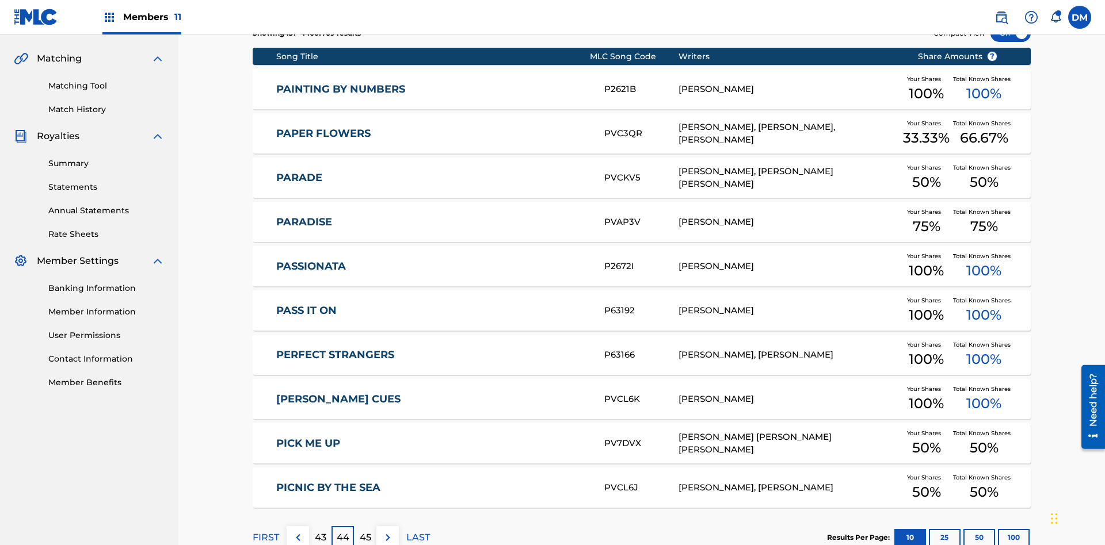
click at [387, 531] on img at bounding box center [388, 538] width 14 height 14
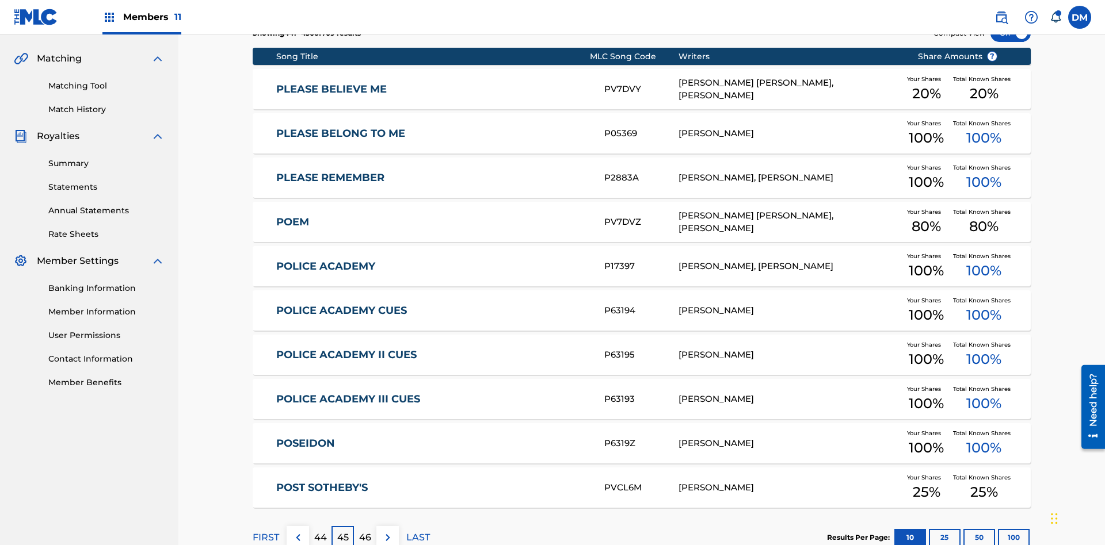
click at [387, 531] on img at bounding box center [388, 538] width 14 height 14
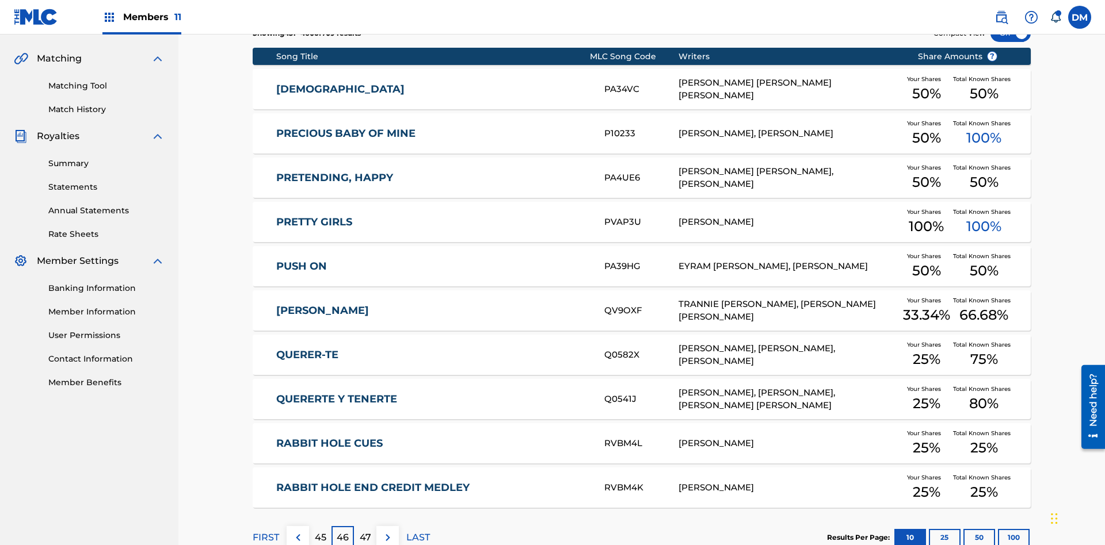
click at [387, 531] on img at bounding box center [388, 538] width 14 height 14
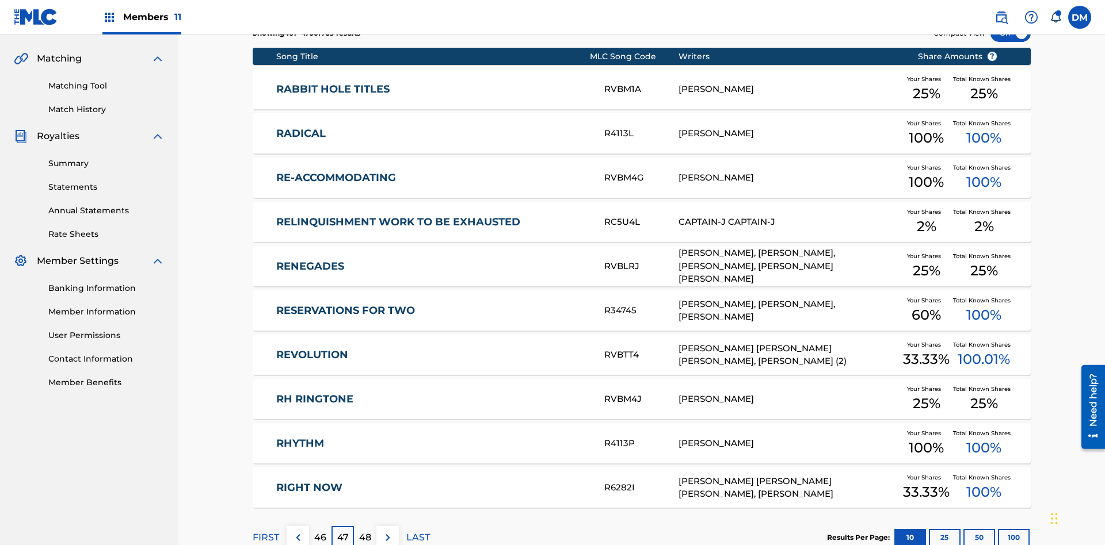
click at [387, 531] on img at bounding box center [388, 538] width 14 height 14
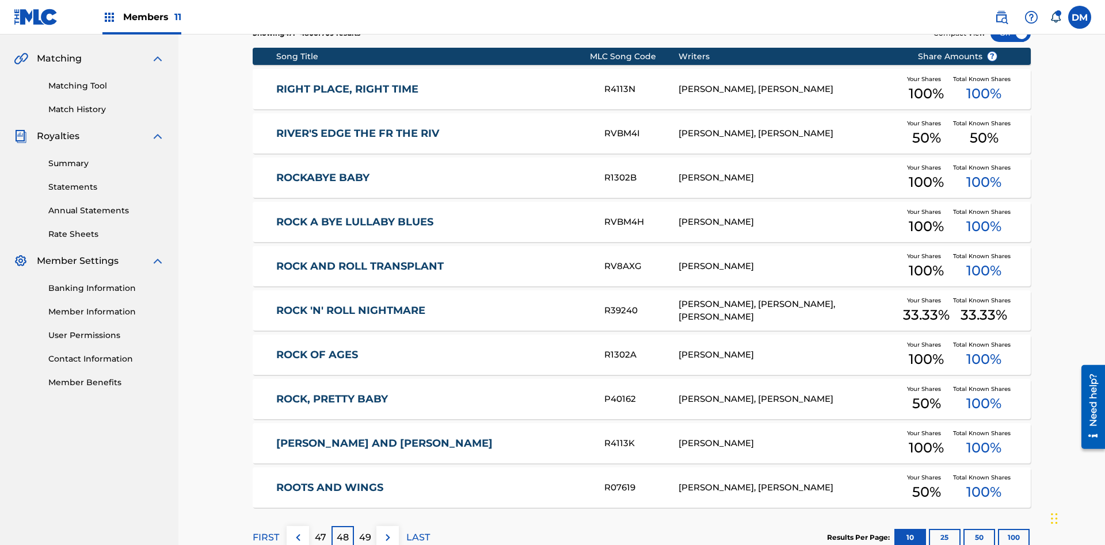
click at [387, 531] on img at bounding box center [388, 538] width 14 height 14
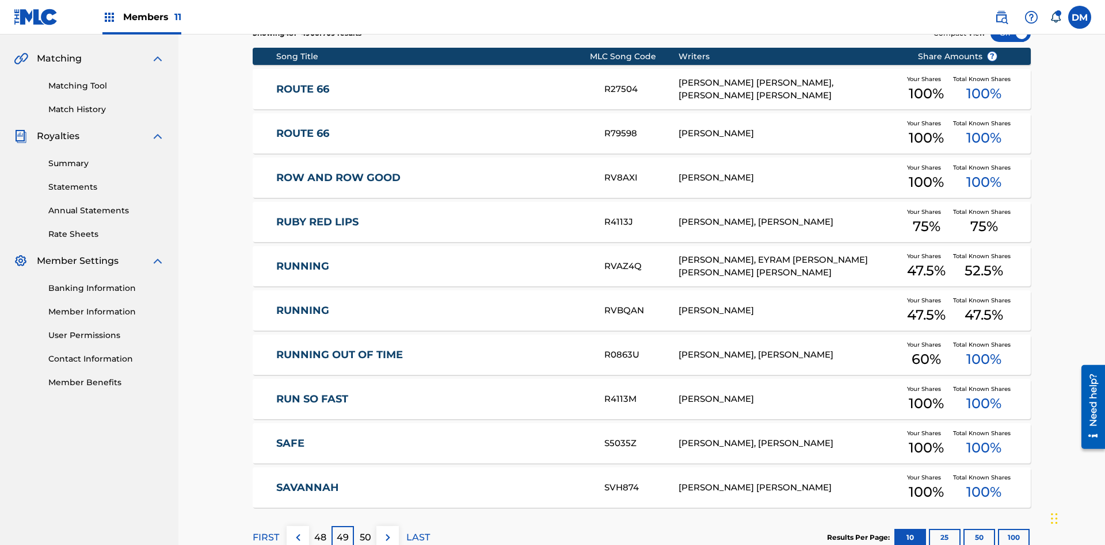
click at [387, 531] on img at bounding box center [388, 538] width 14 height 14
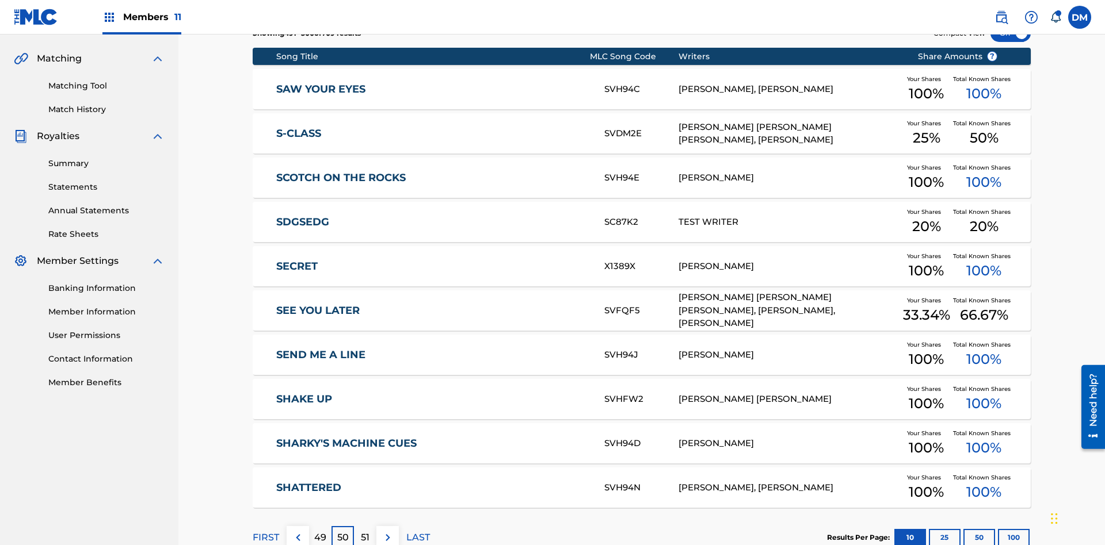
click at [387, 531] on img at bounding box center [388, 538] width 14 height 14
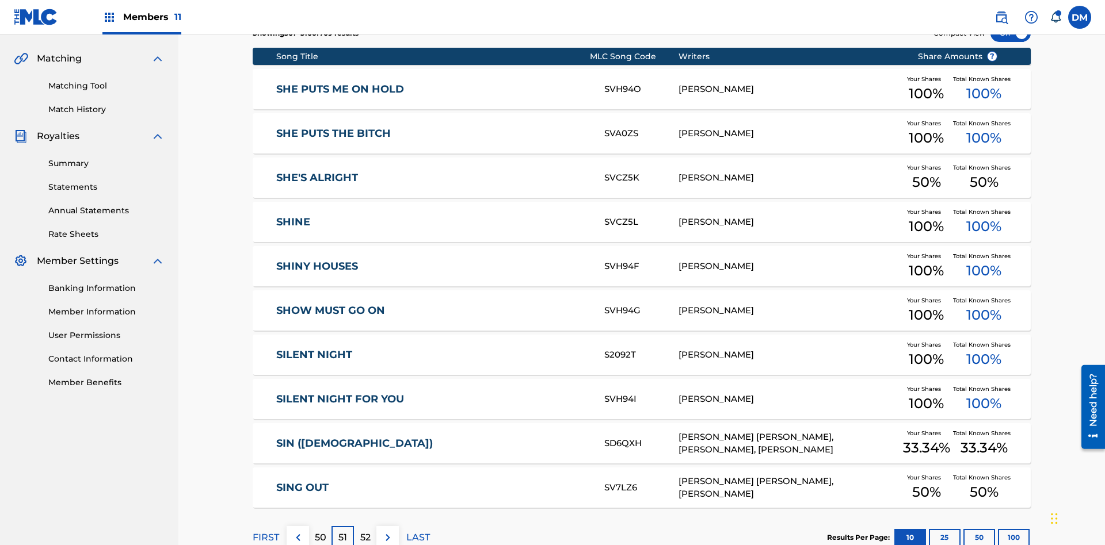
click at [387, 531] on img at bounding box center [388, 538] width 14 height 14
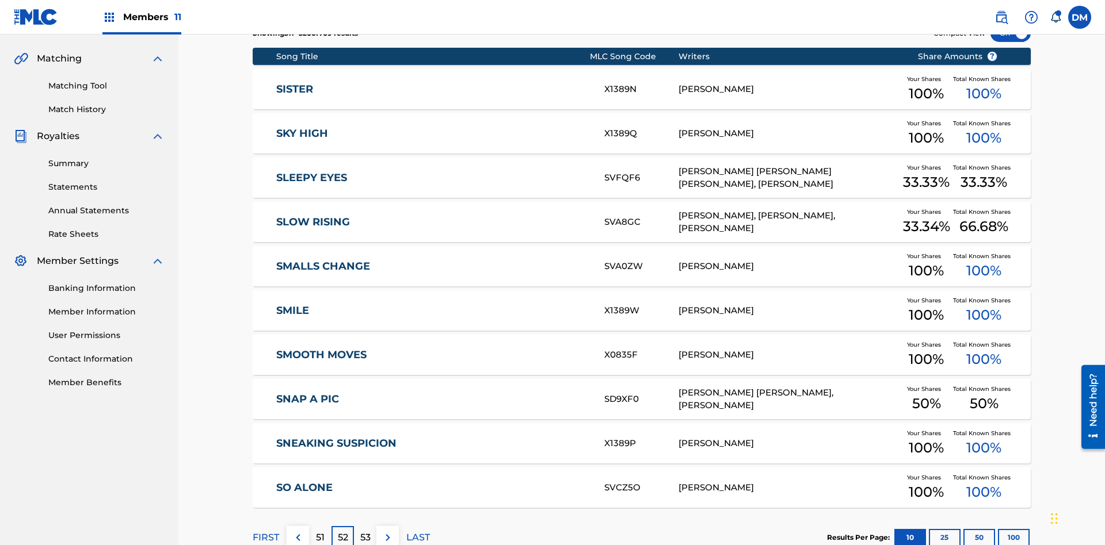
click at [387, 531] on img at bounding box center [388, 538] width 14 height 14
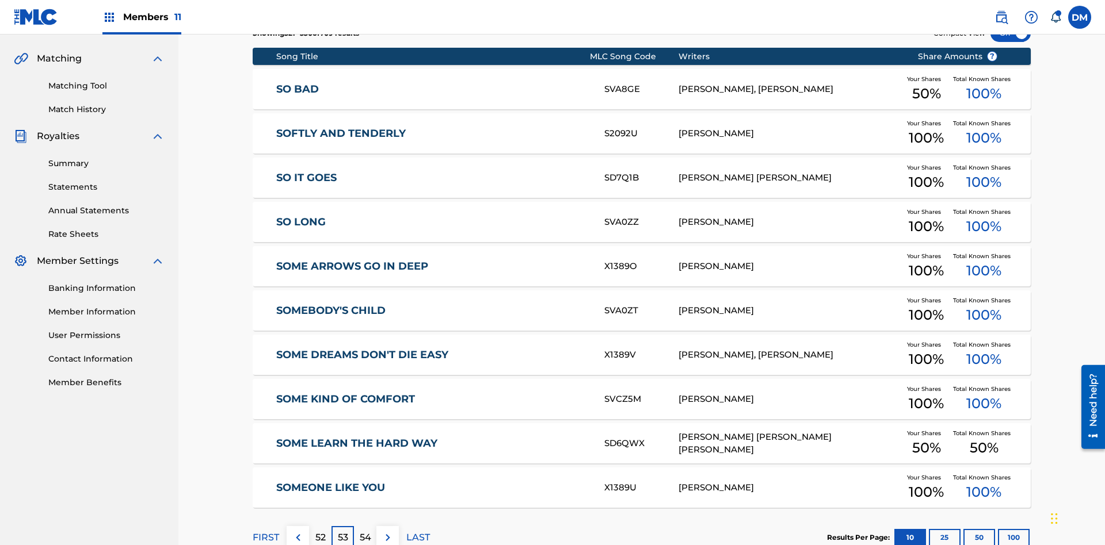
click at [387, 531] on img at bounding box center [388, 538] width 14 height 14
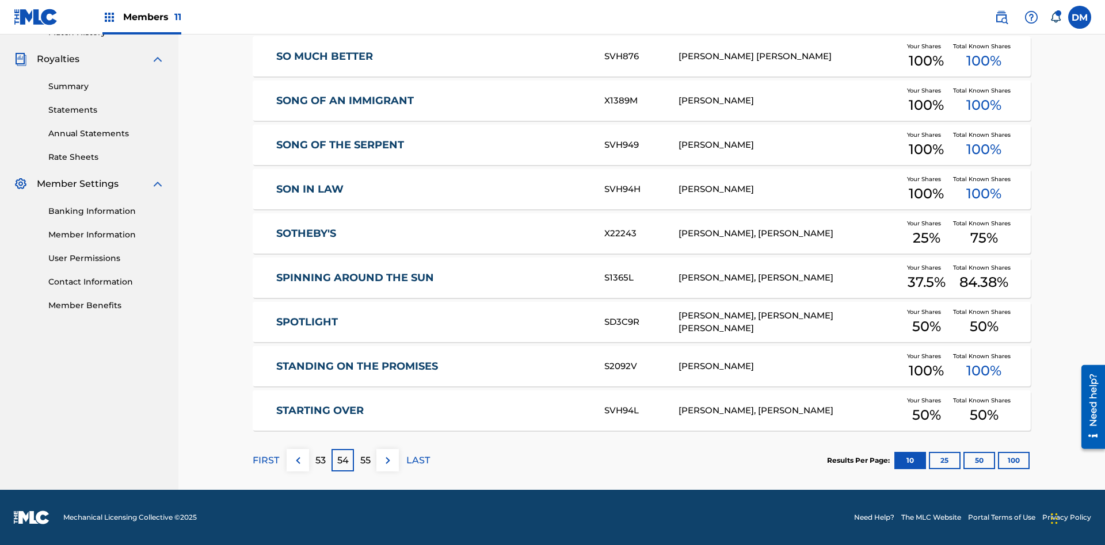
click at [387, 460] on img at bounding box center [388, 461] width 14 height 14
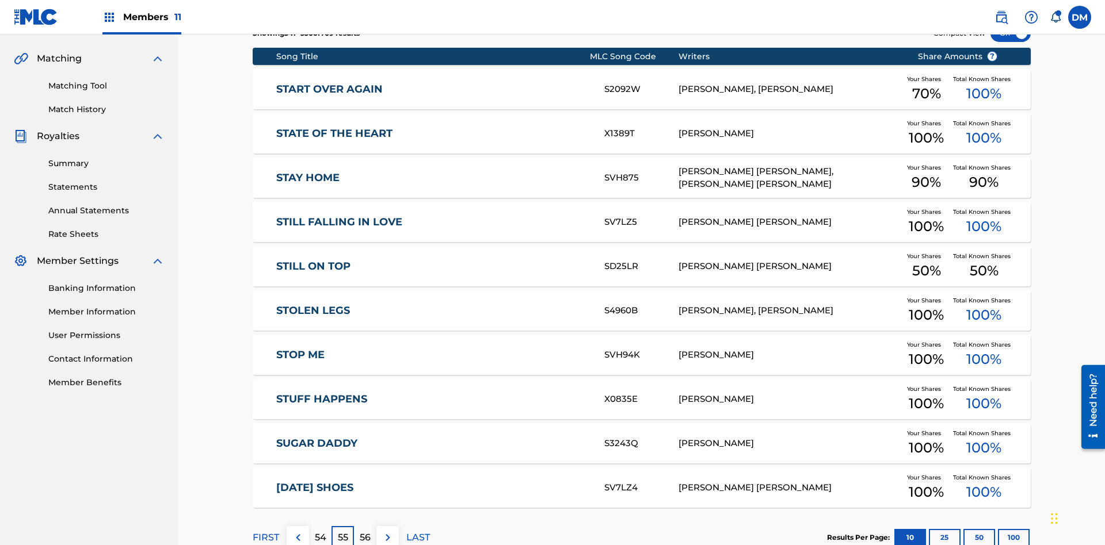
click at [387, 531] on img at bounding box center [388, 538] width 14 height 14
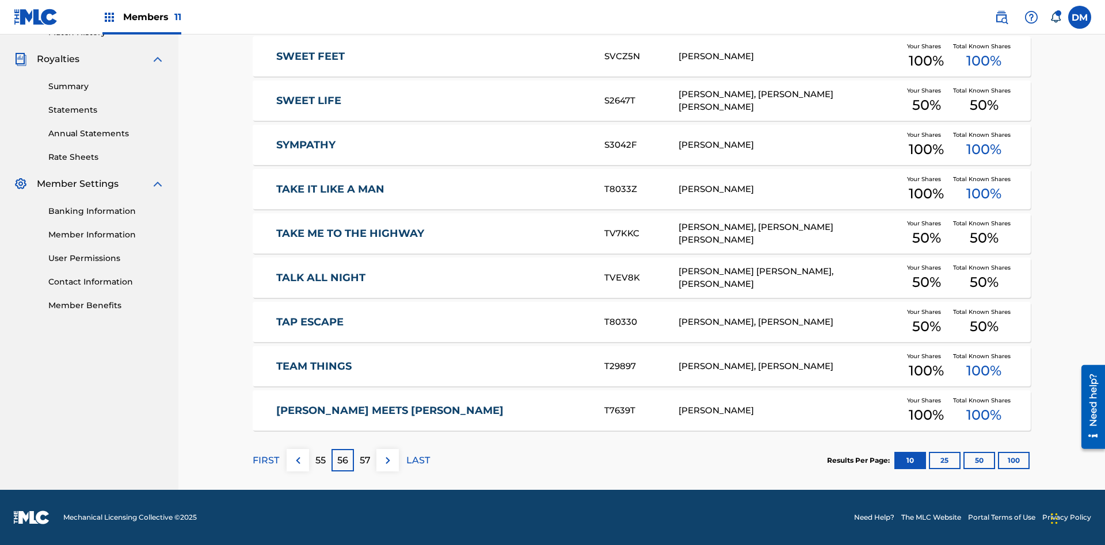
click at [387, 460] on img at bounding box center [388, 461] width 14 height 14
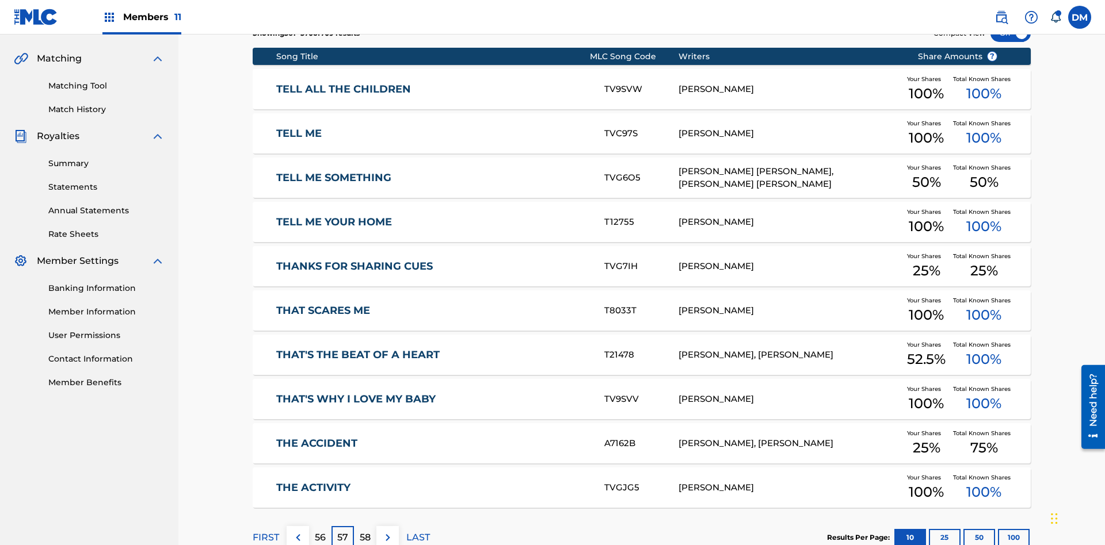
click at [387, 531] on img at bounding box center [388, 538] width 14 height 14
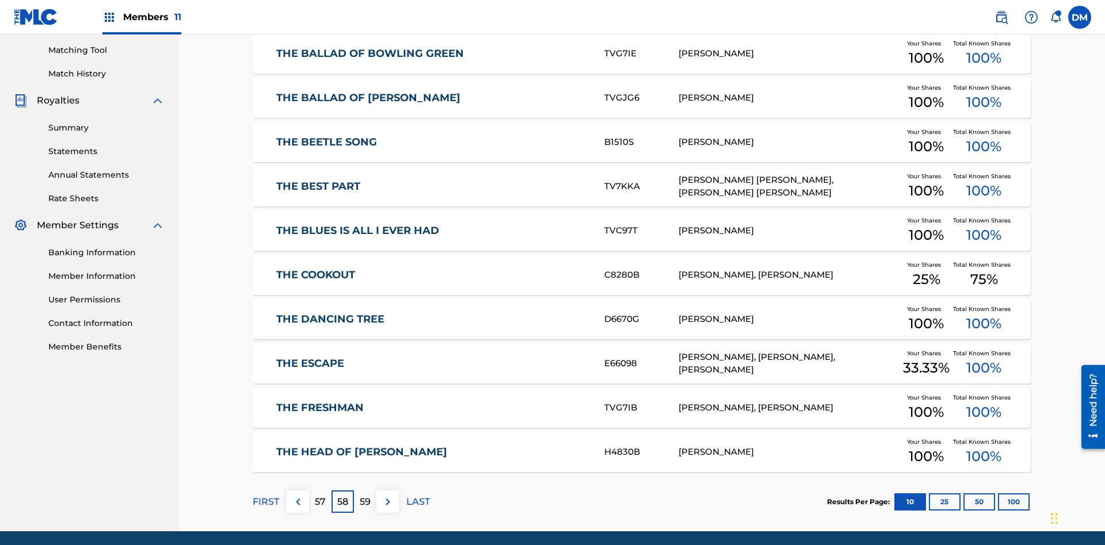
click at [387, 495] on img at bounding box center [388, 502] width 14 height 14
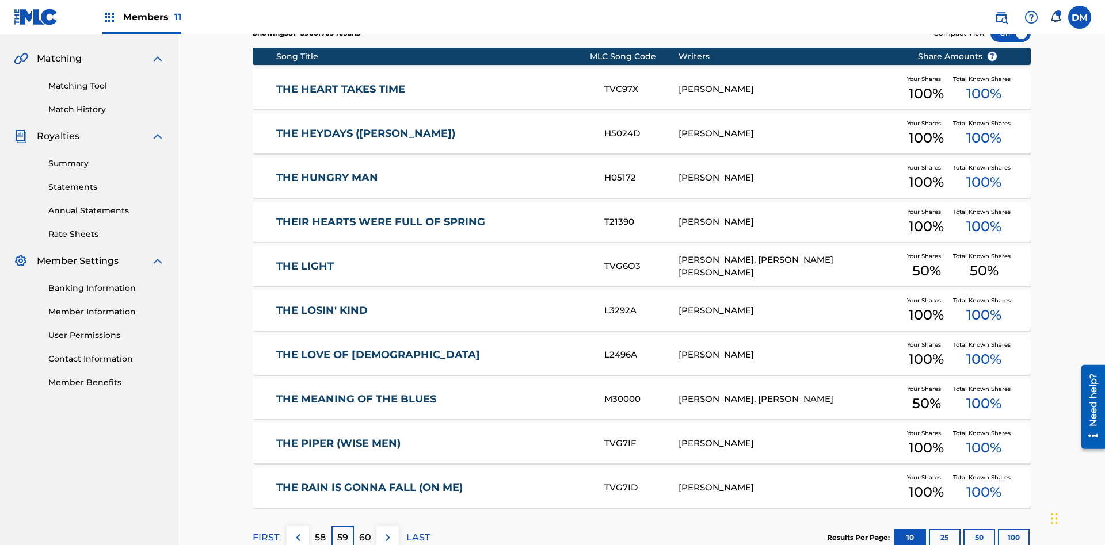
click at [387, 531] on img at bounding box center [388, 538] width 14 height 14
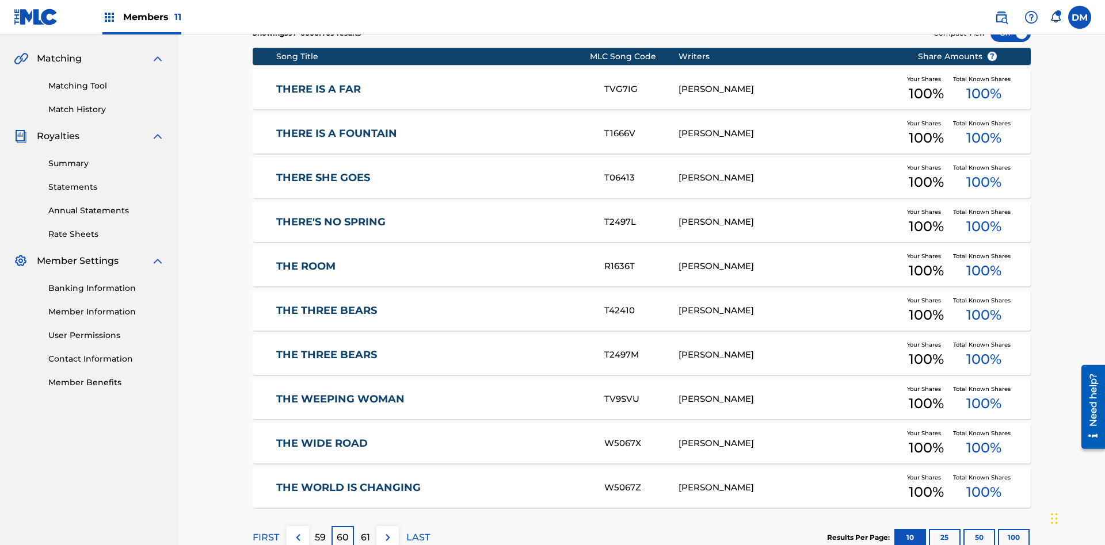
click at [387, 531] on img at bounding box center [388, 538] width 14 height 14
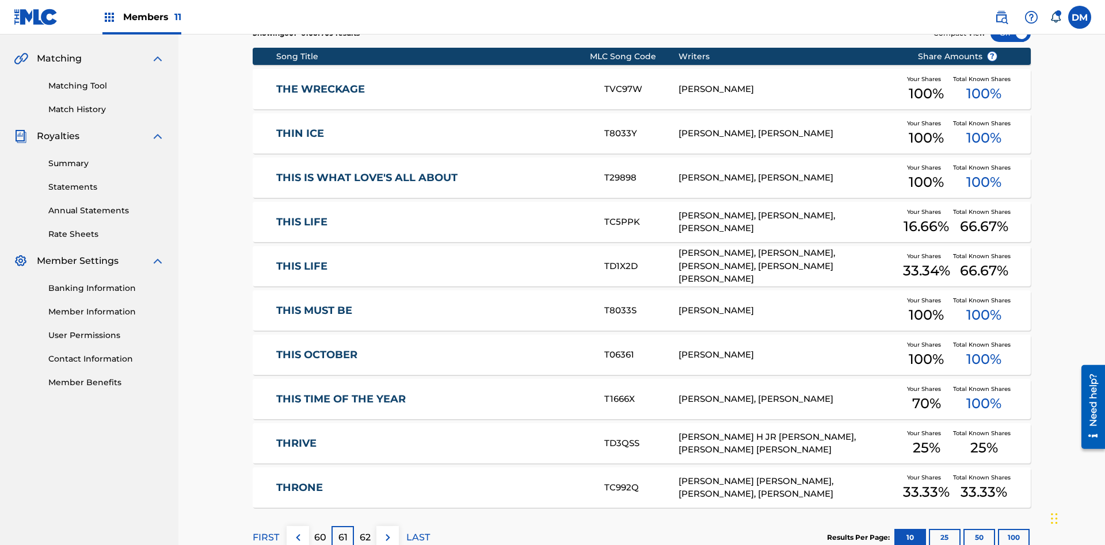
click at [387, 531] on img at bounding box center [388, 538] width 14 height 14
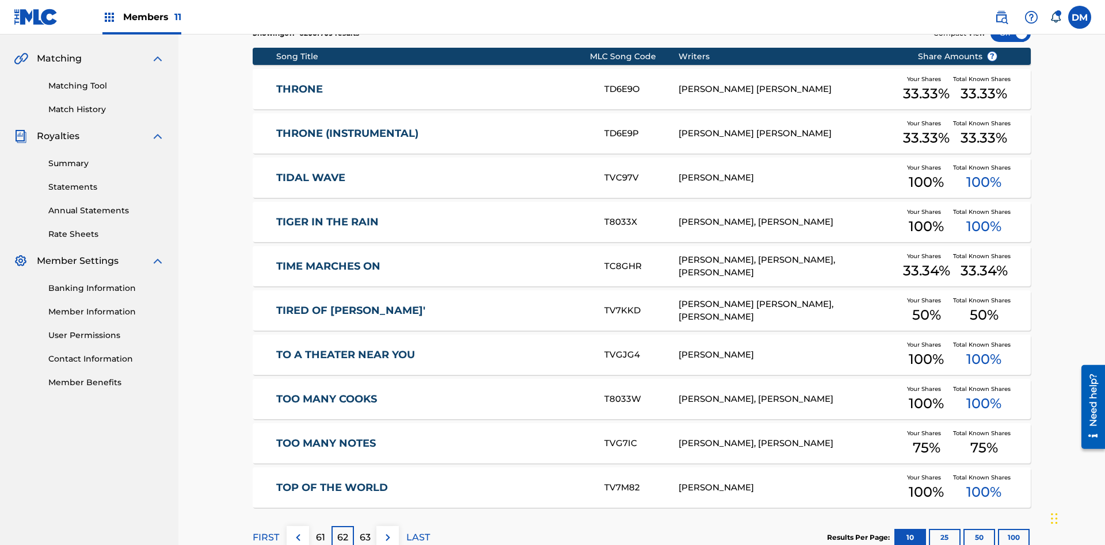
click at [387, 531] on img at bounding box center [388, 538] width 14 height 14
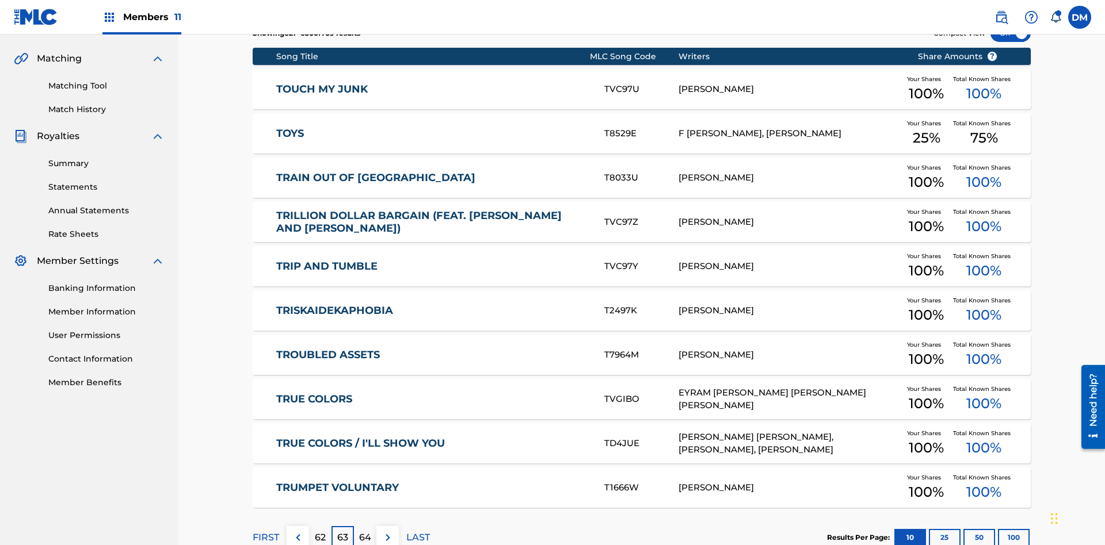
click at [387, 531] on img at bounding box center [388, 538] width 14 height 14
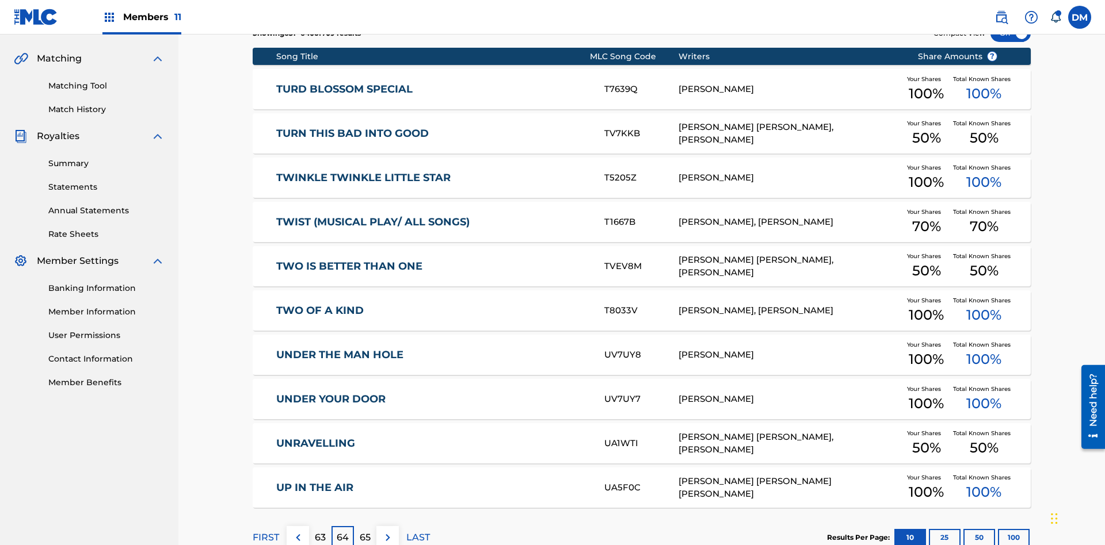
click at [387, 531] on img at bounding box center [388, 538] width 14 height 14
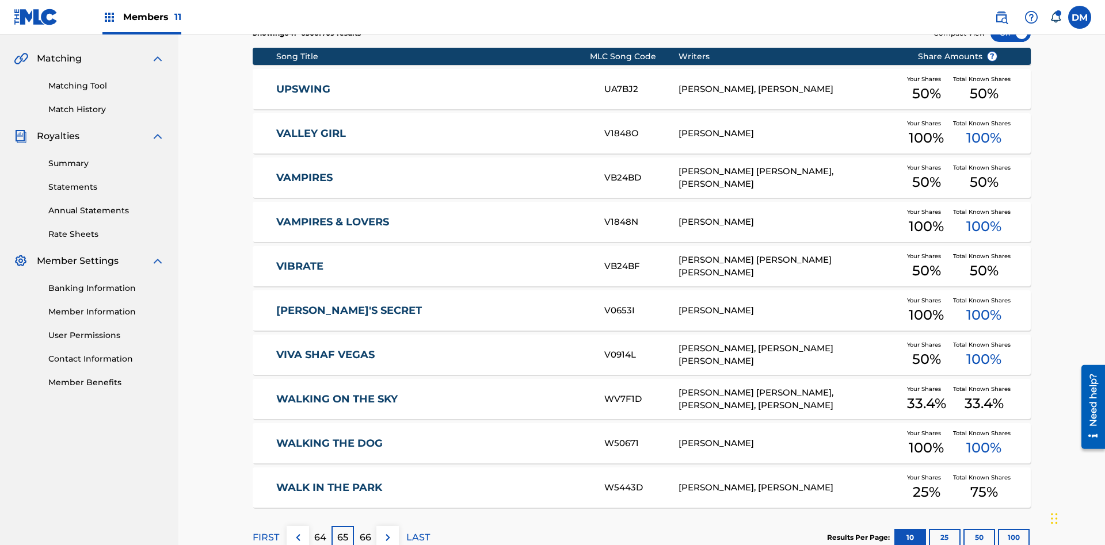
click at [387, 531] on img at bounding box center [388, 538] width 14 height 14
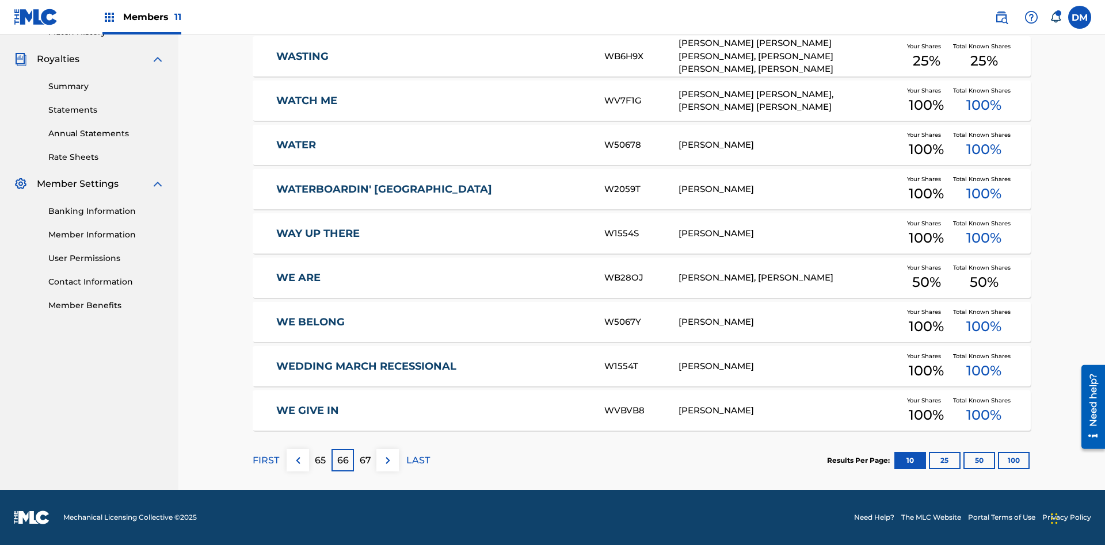
click at [387, 460] on img at bounding box center [388, 461] width 14 height 14
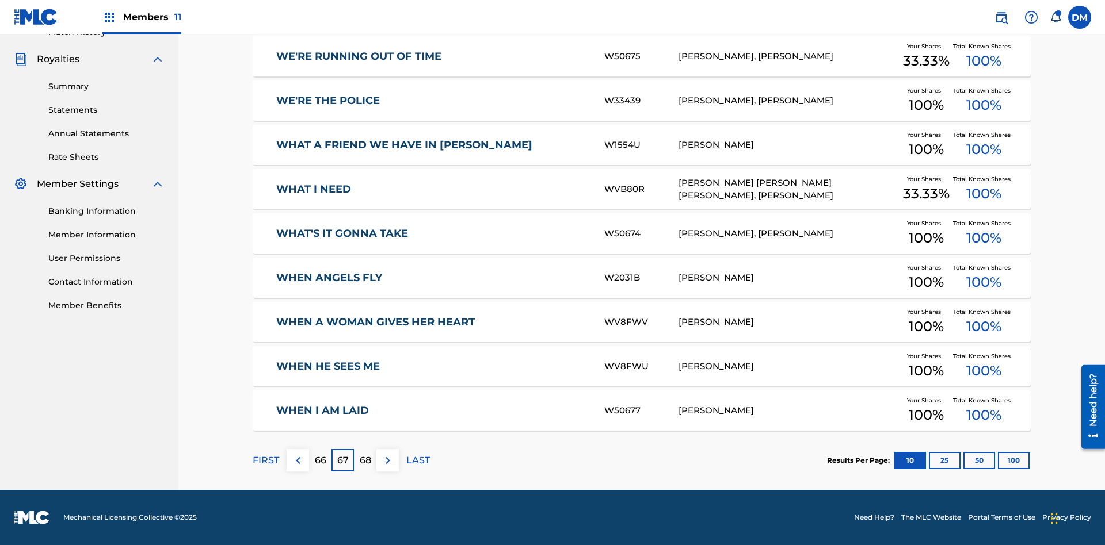
click at [929, 460] on button "25" at bounding box center [945, 460] width 32 height 17
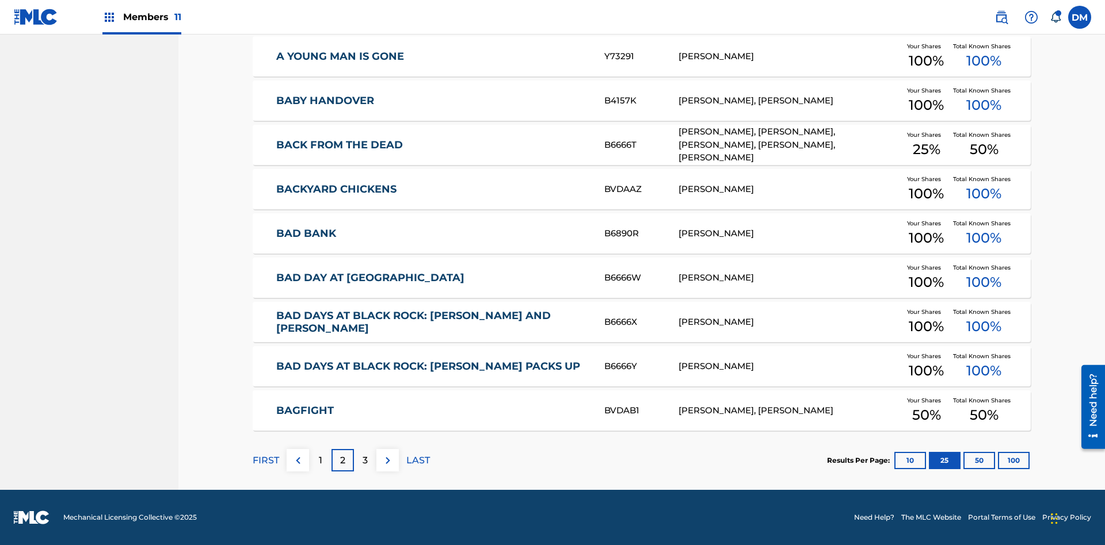
click at [387, 460] on img at bounding box center [388, 461] width 14 height 14
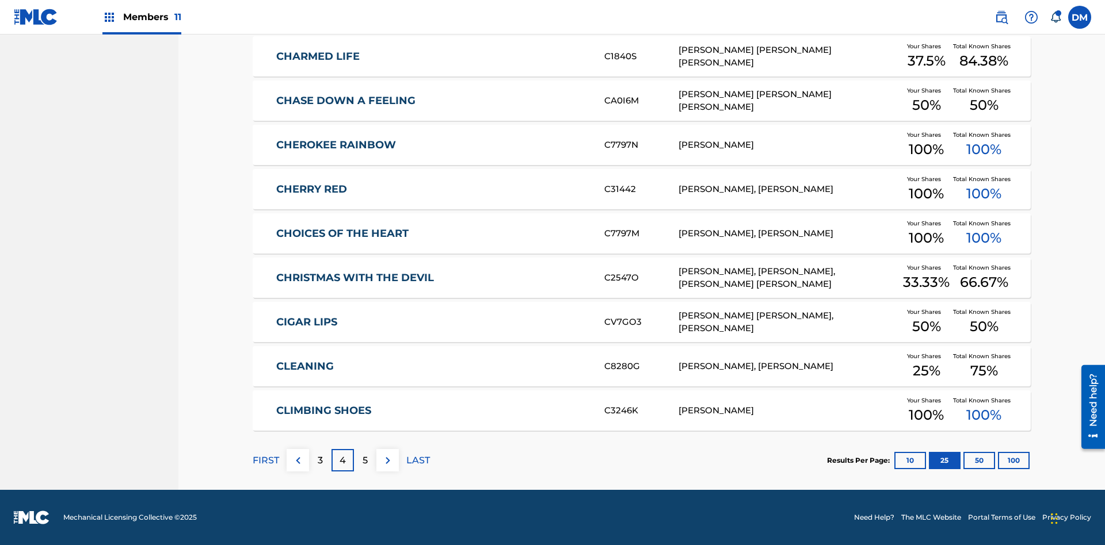
click at [387, 460] on img at bounding box center [388, 461] width 14 height 14
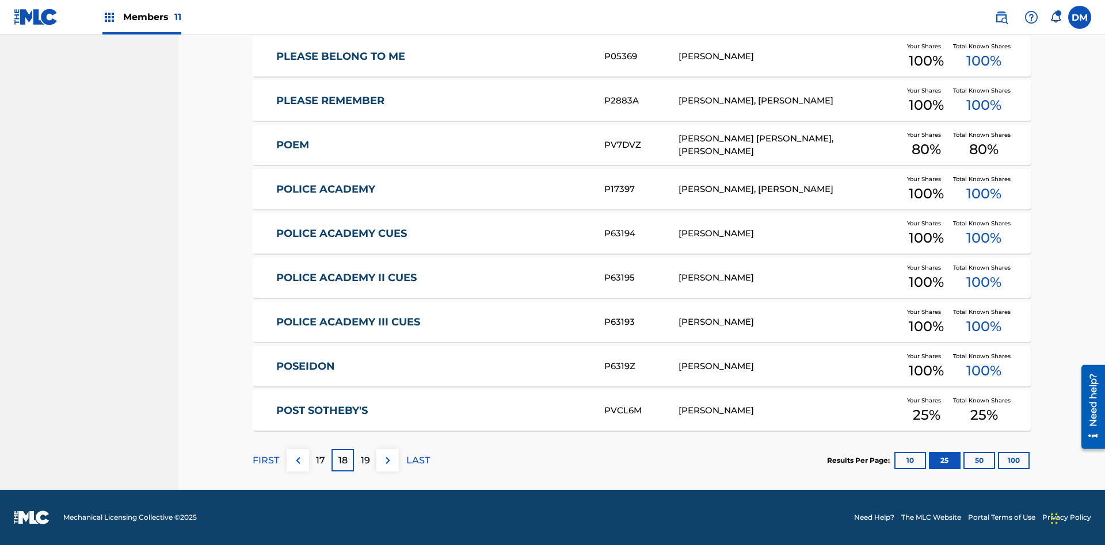
click at [387, 460] on img at bounding box center [388, 461] width 14 height 14
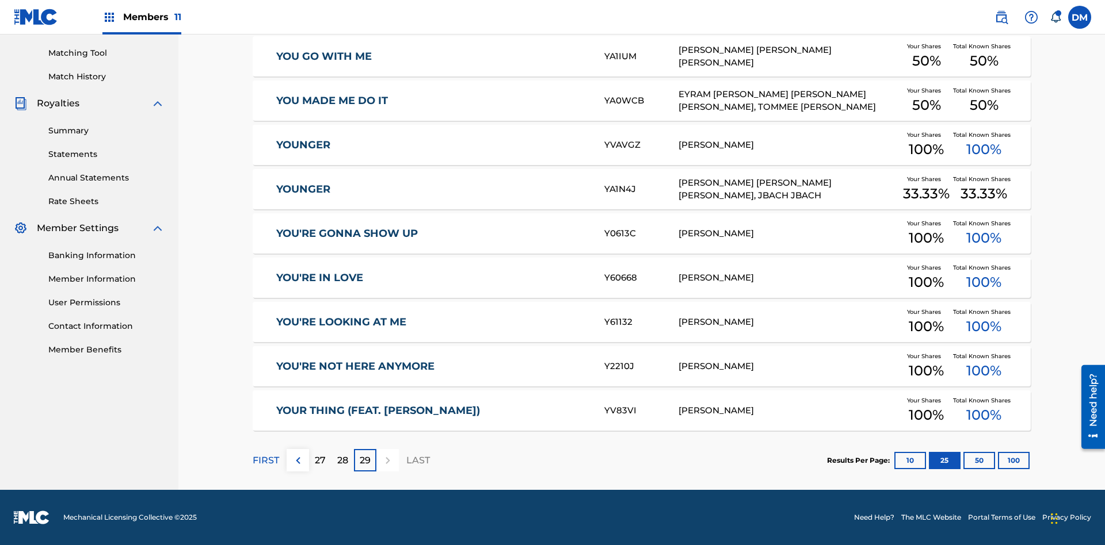
click at [963, 460] on button "50" at bounding box center [979, 460] width 32 height 17
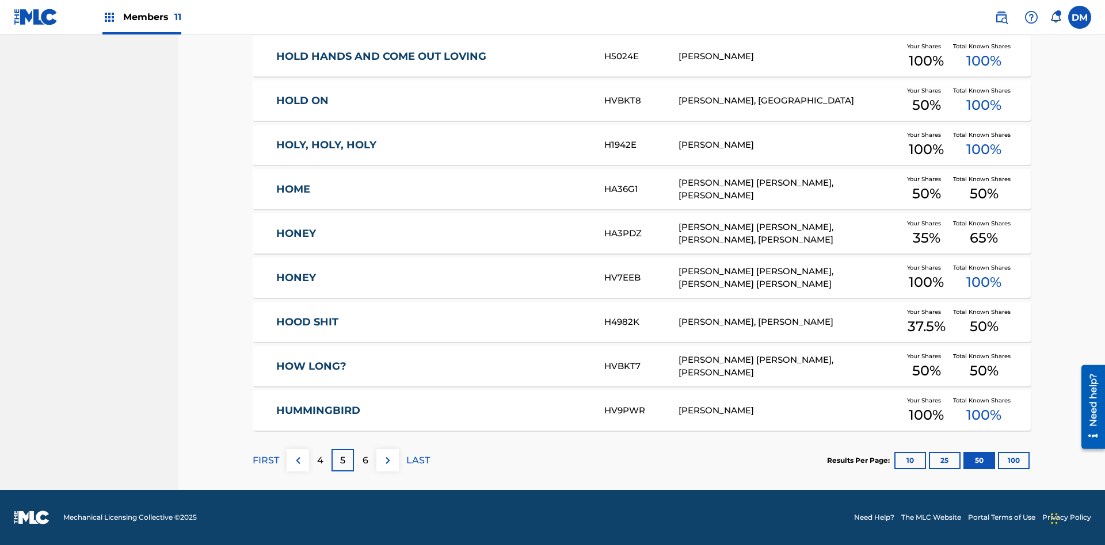
click at [387, 460] on img at bounding box center [388, 461] width 14 height 14
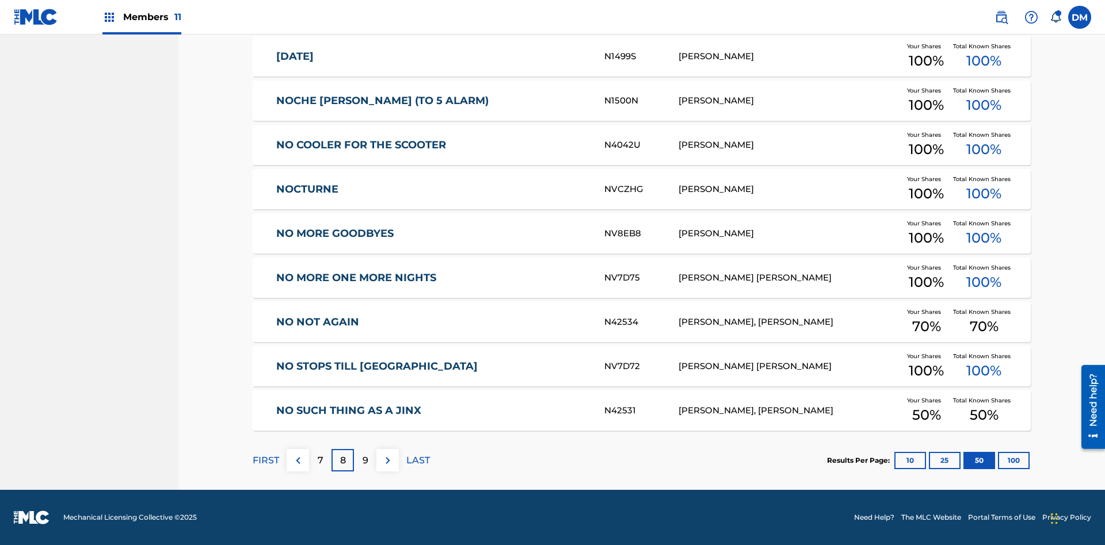
click at [387, 460] on img at bounding box center [388, 461] width 14 height 14
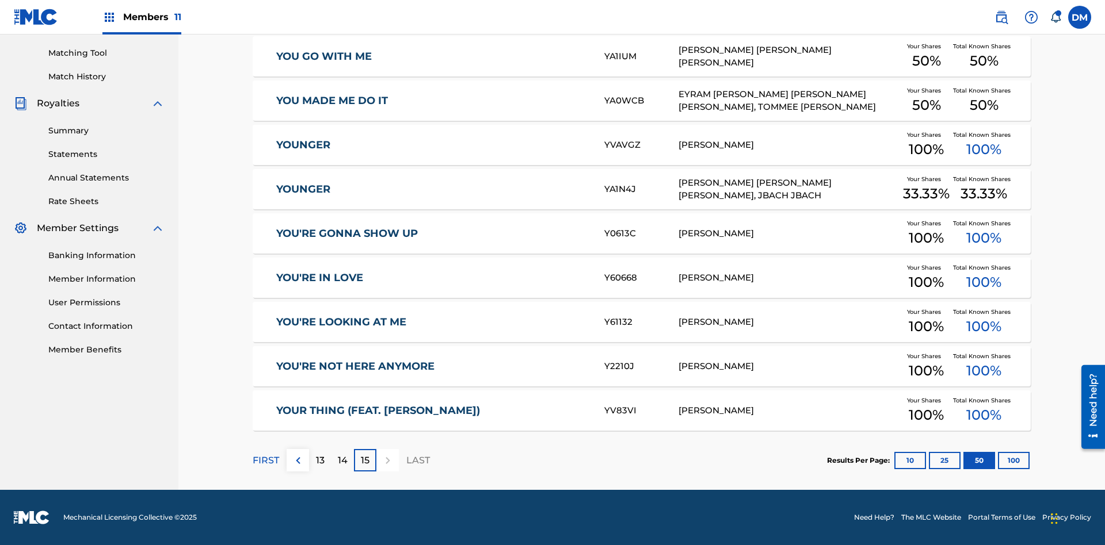
click at [998, 460] on button "100" at bounding box center [1014, 460] width 32 height 17
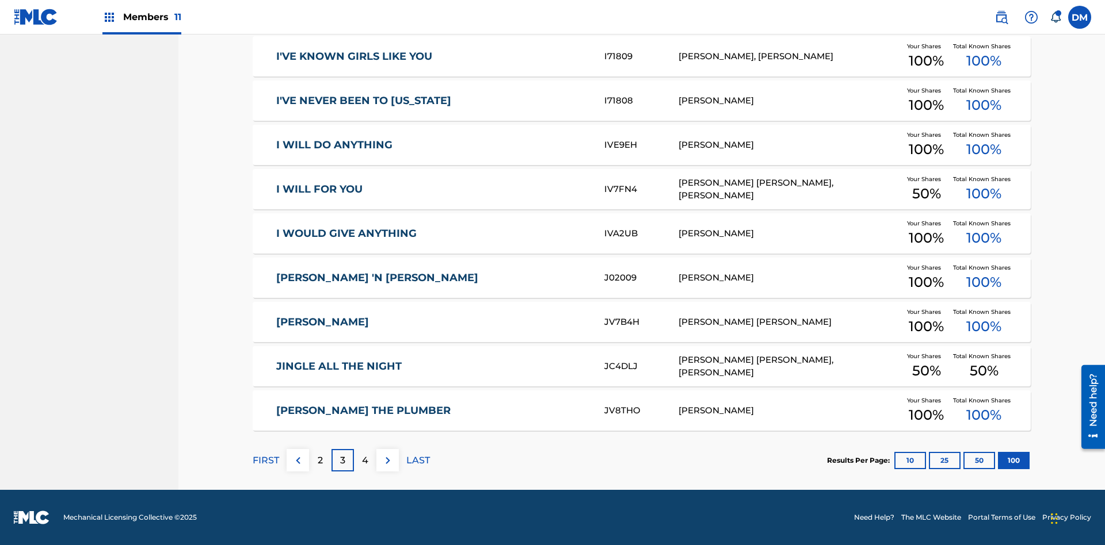
click at [387, 460] on img at bounding box center [388, 461] width 14 height 14
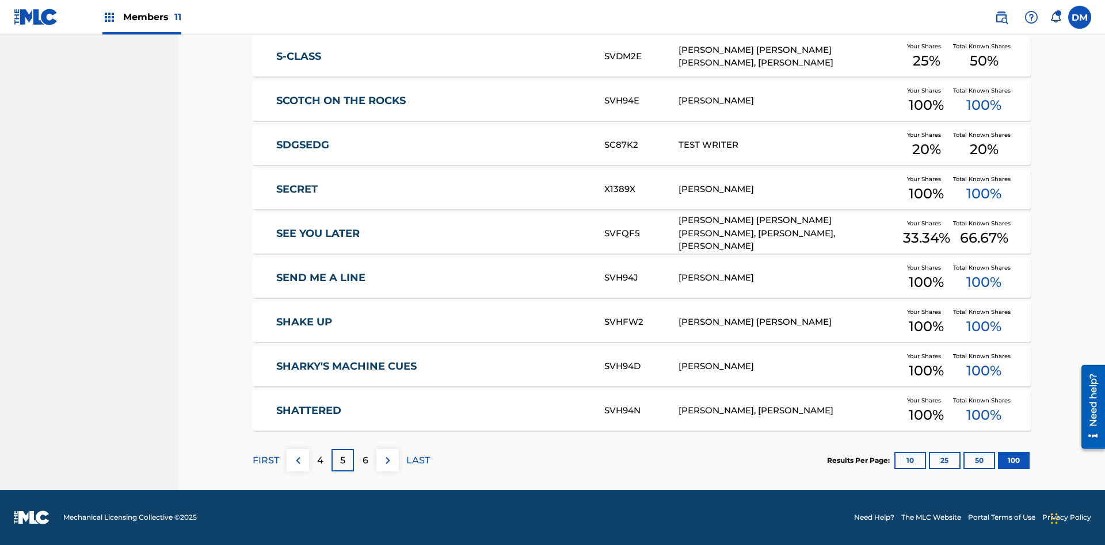
click at [387, 460] on img at bounding box center [388, 461] width 14 height 14
